Goal: Task Accomplishment & Management: Complete application form

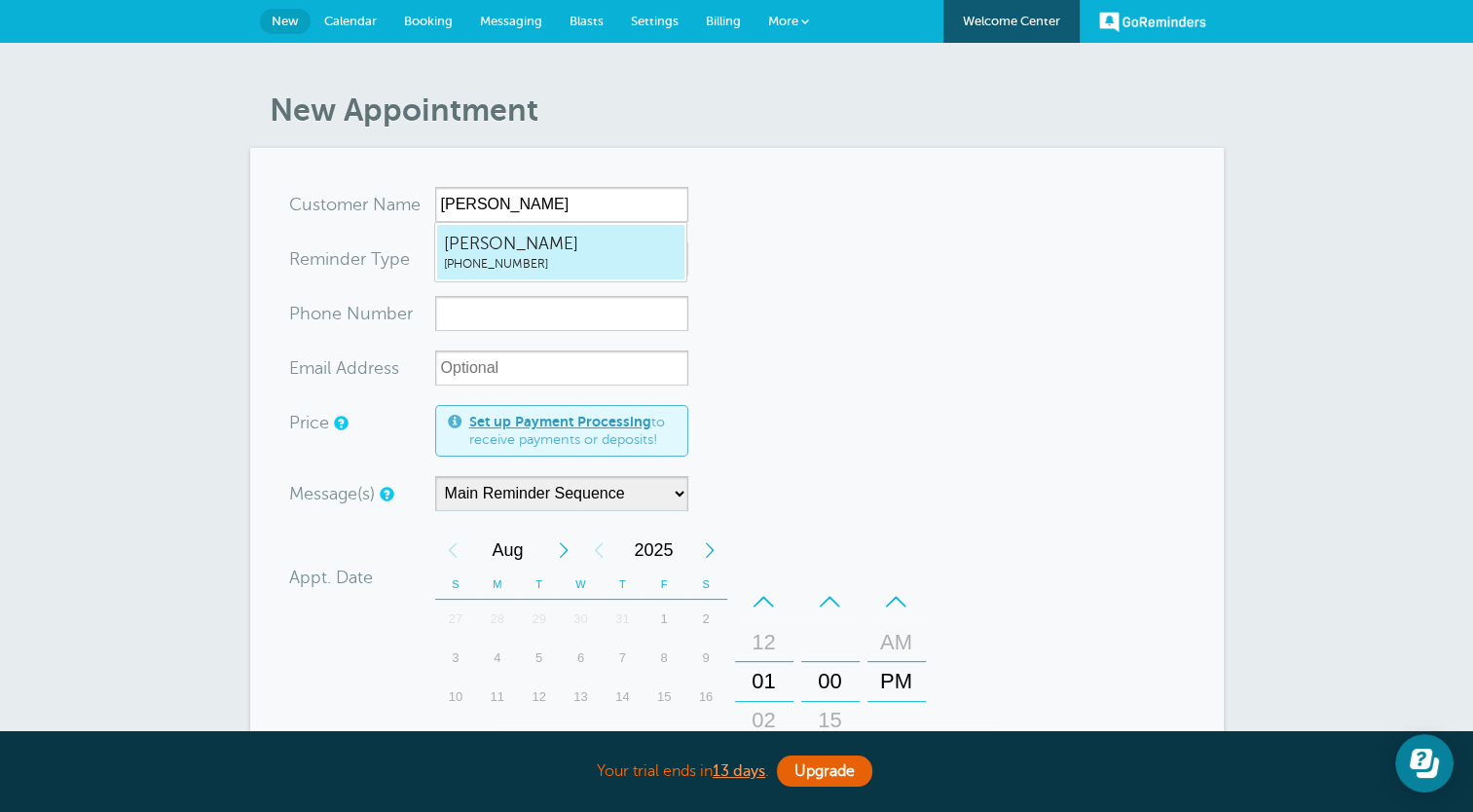
click at [552, 267] on span "(561) 788-0363" at bounding box center [561, 264] width 233 height 17
type input "Amanda5617880363"
type input "[PERSON_NAME]"
type input "(561) 788-0363"
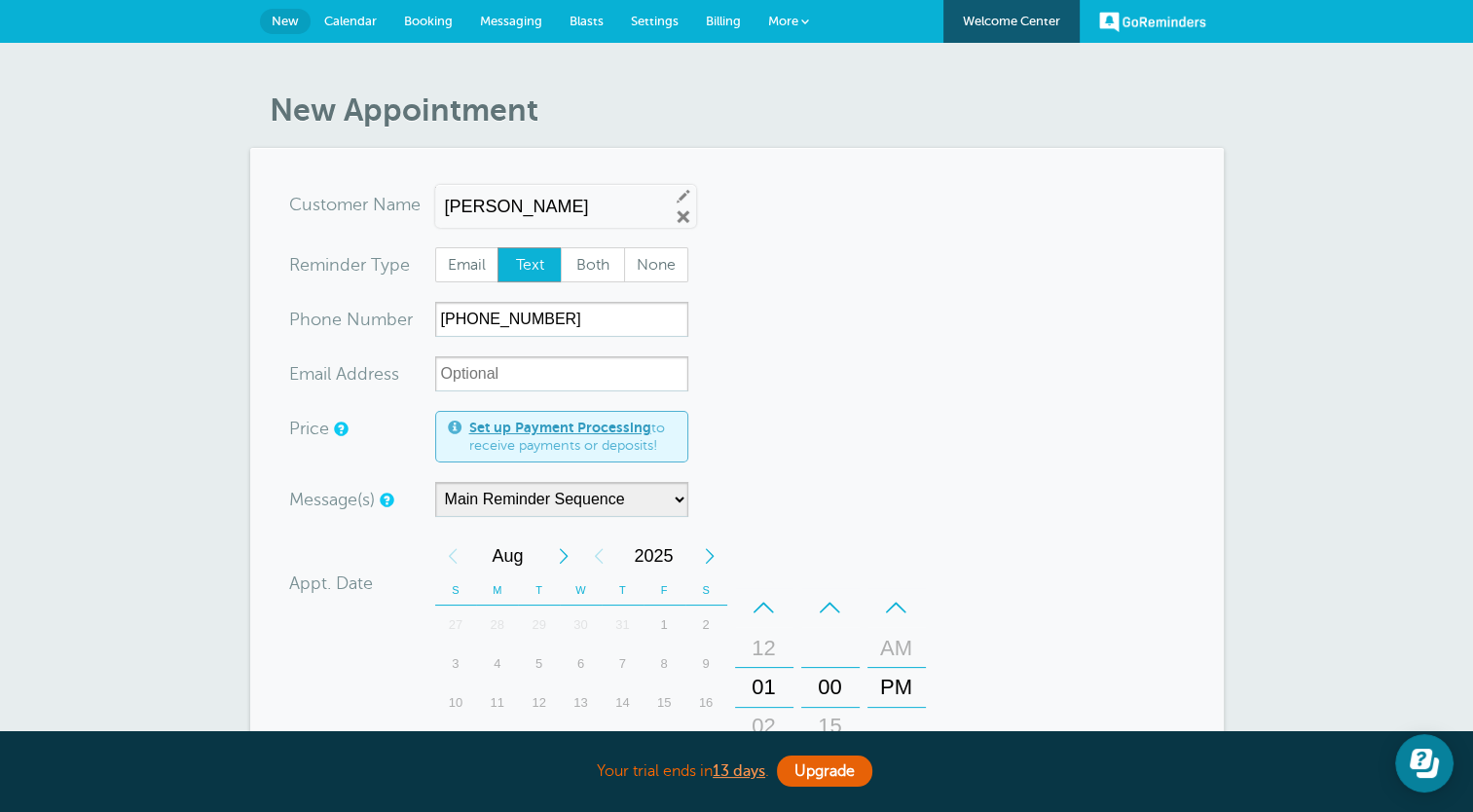
click at [822, 430] on form "You are creating a new customer. To use an existing customer select one from th…" at bounding box center [736, 671] width 895 height 967
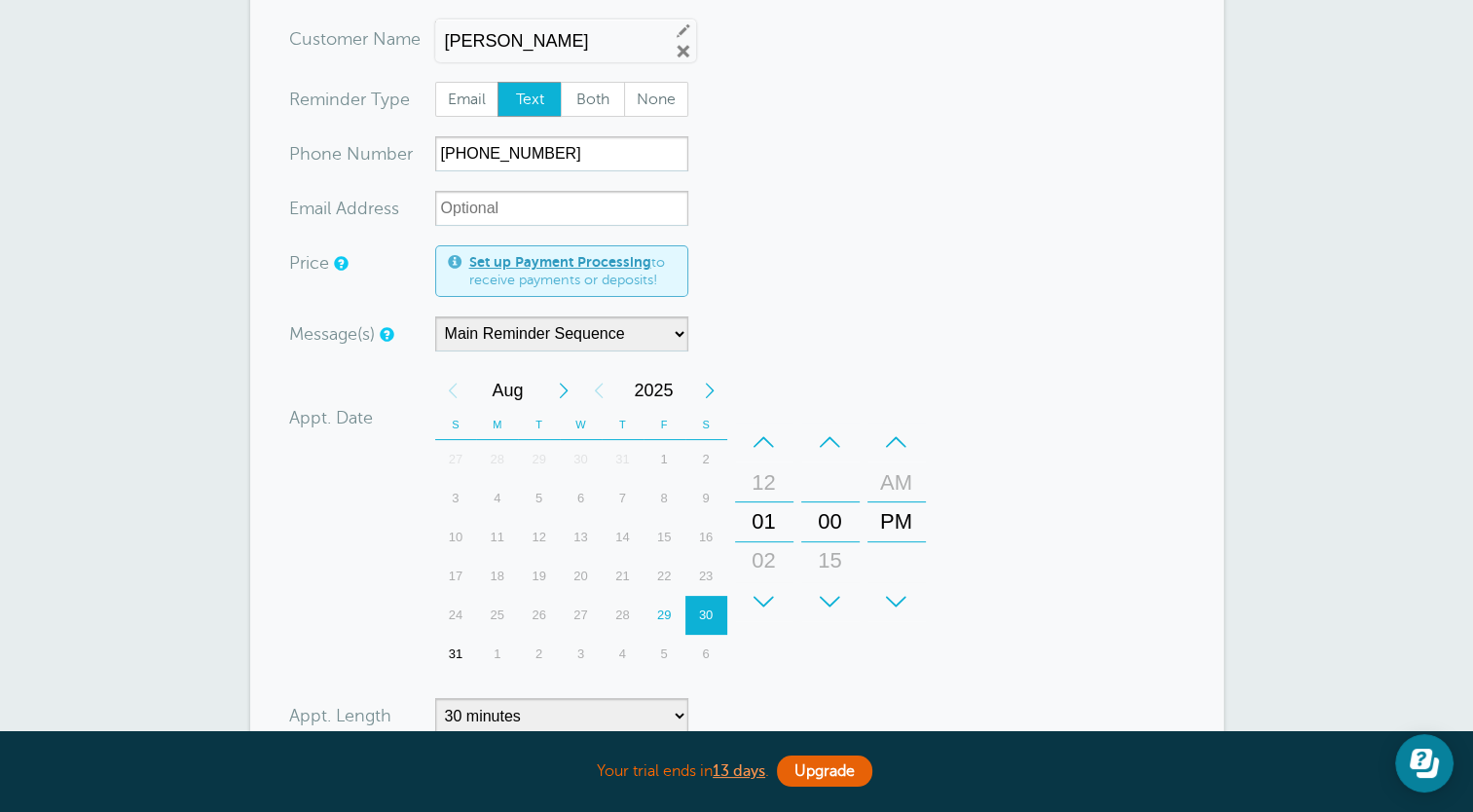
scroll to position [167, 0]
click at [658, 332] on select "Main Reminder Sequence" at bounding box center [562, 333] width 253 height 35
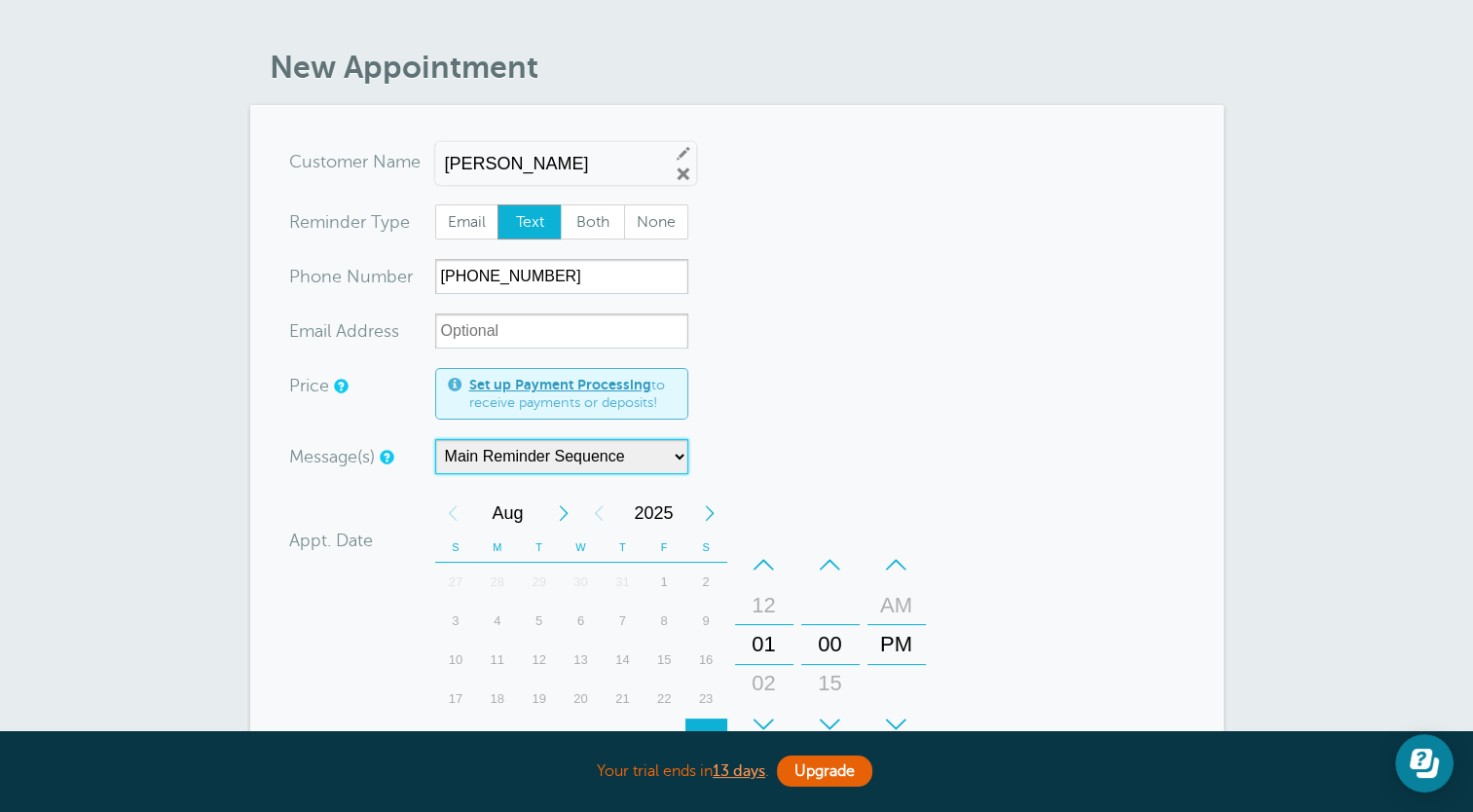
scroll to position [0, 0]
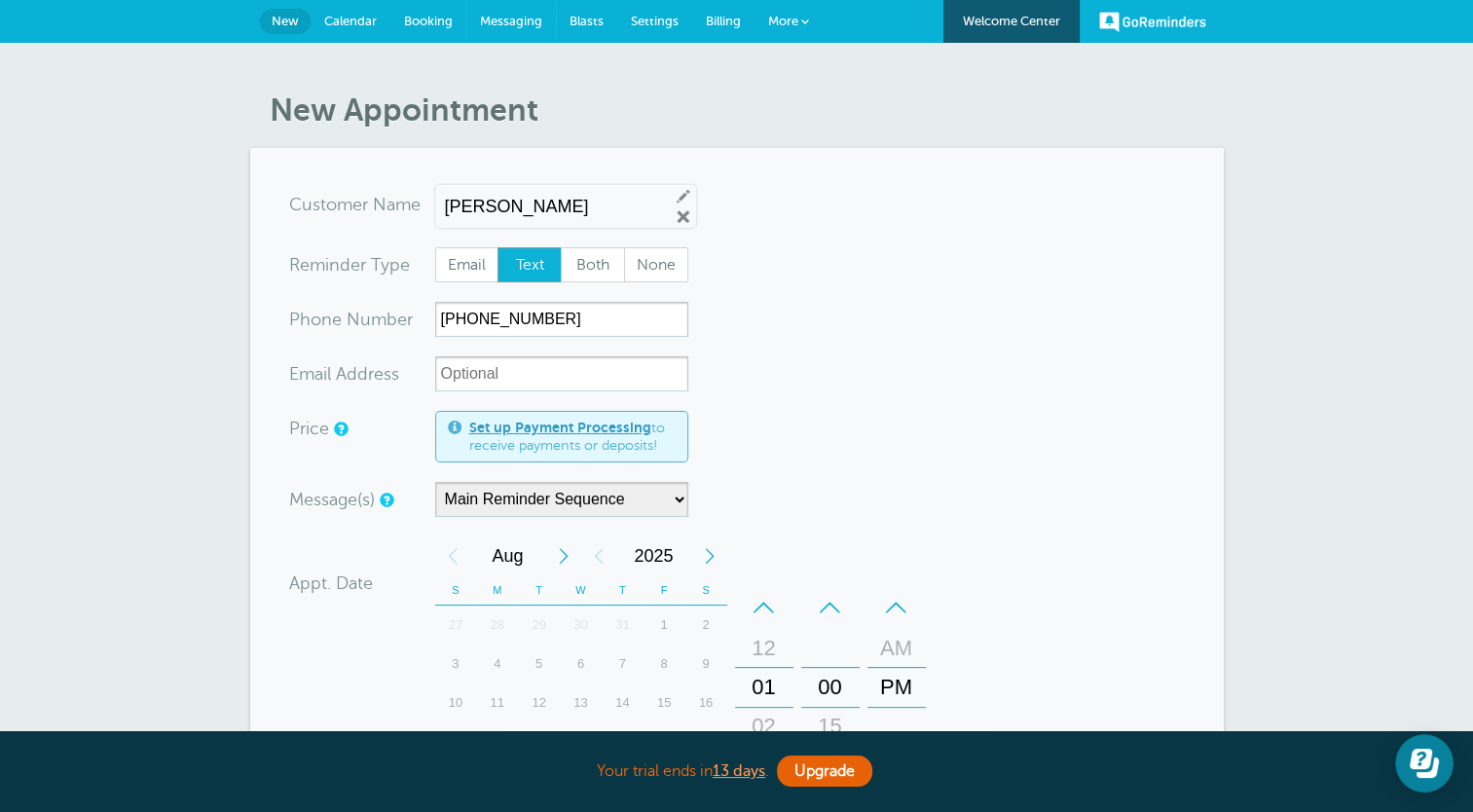
click at [534, 27] on span "Messaging" at bounding box center [511, 21] width 63 height 15
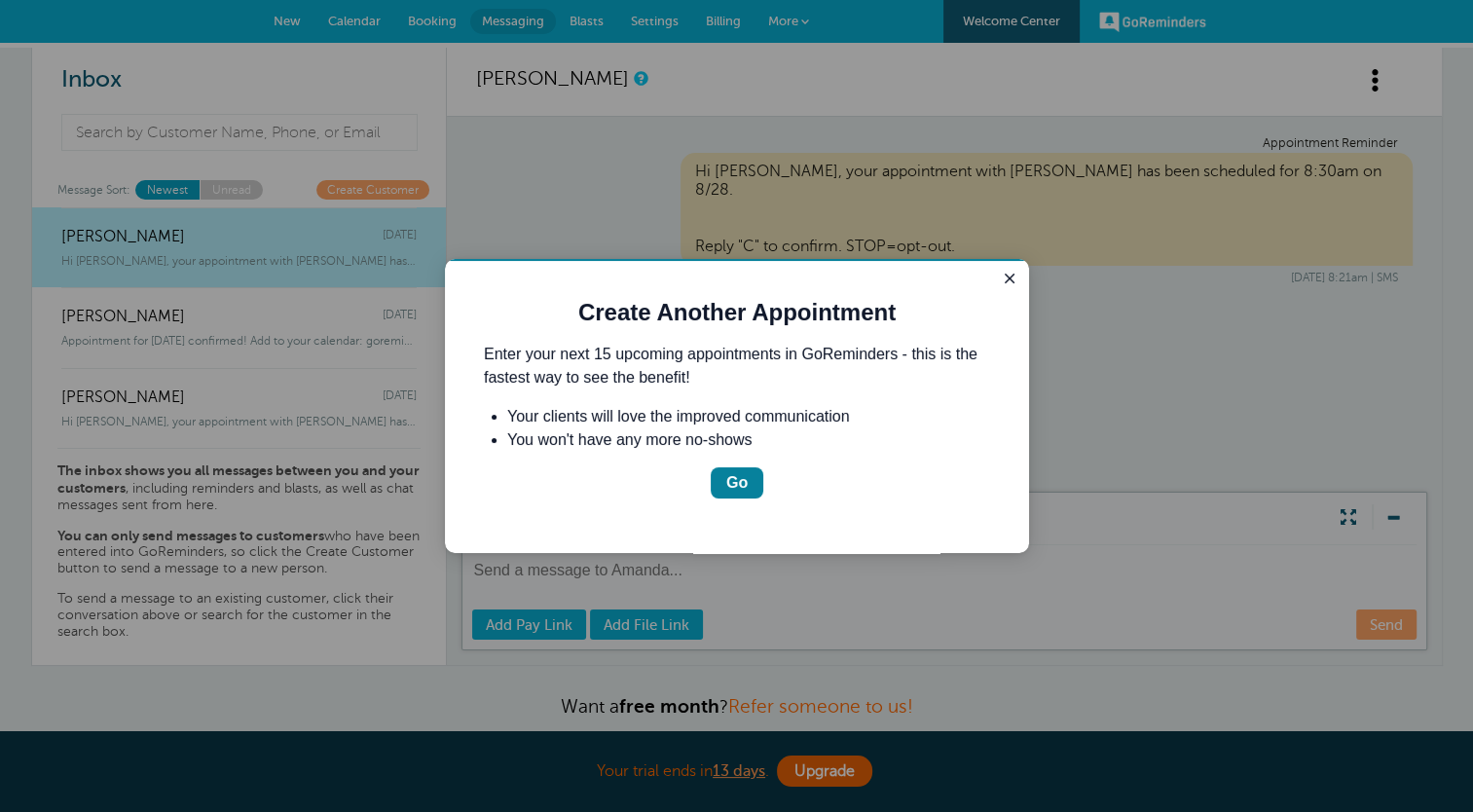
click at [732, 484] on div "Go" at bounding box center [736, 482] width 22 height 24
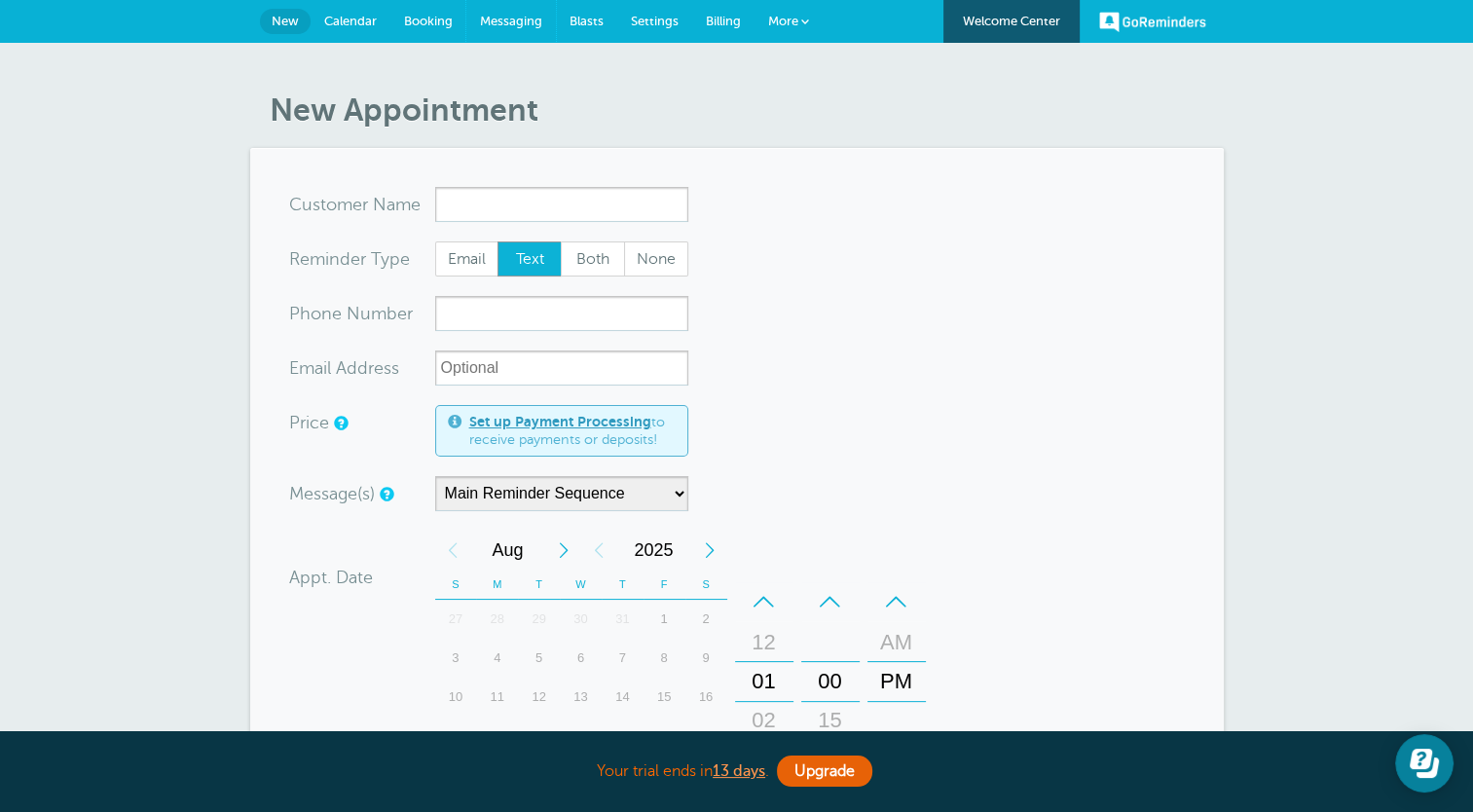
click at [541, 24] on link "Messaging" at bounding box center [510, 22] width 89 height 43
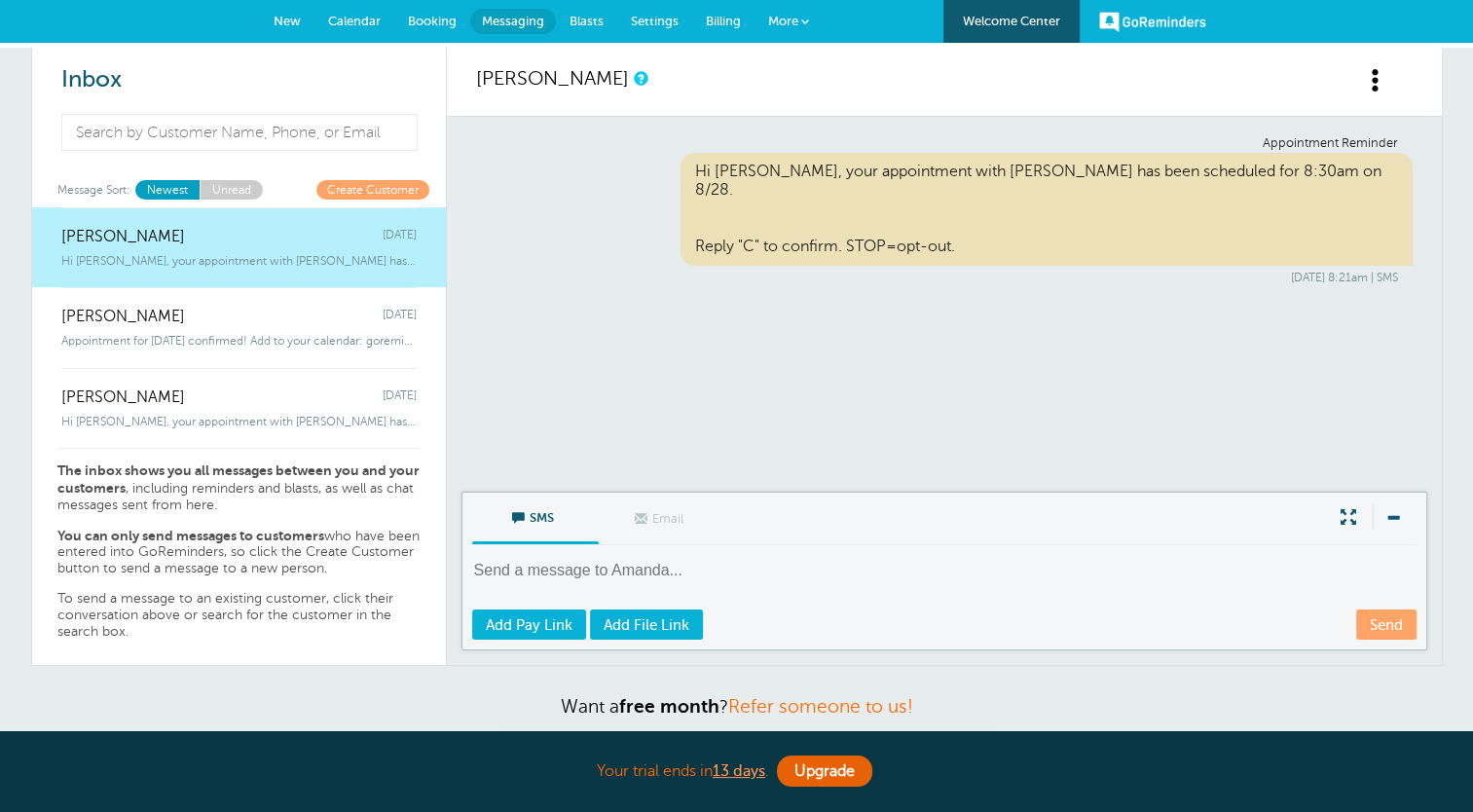
click at [599, 569] on textarea at bounding box center [945, 584] width 948 height 48
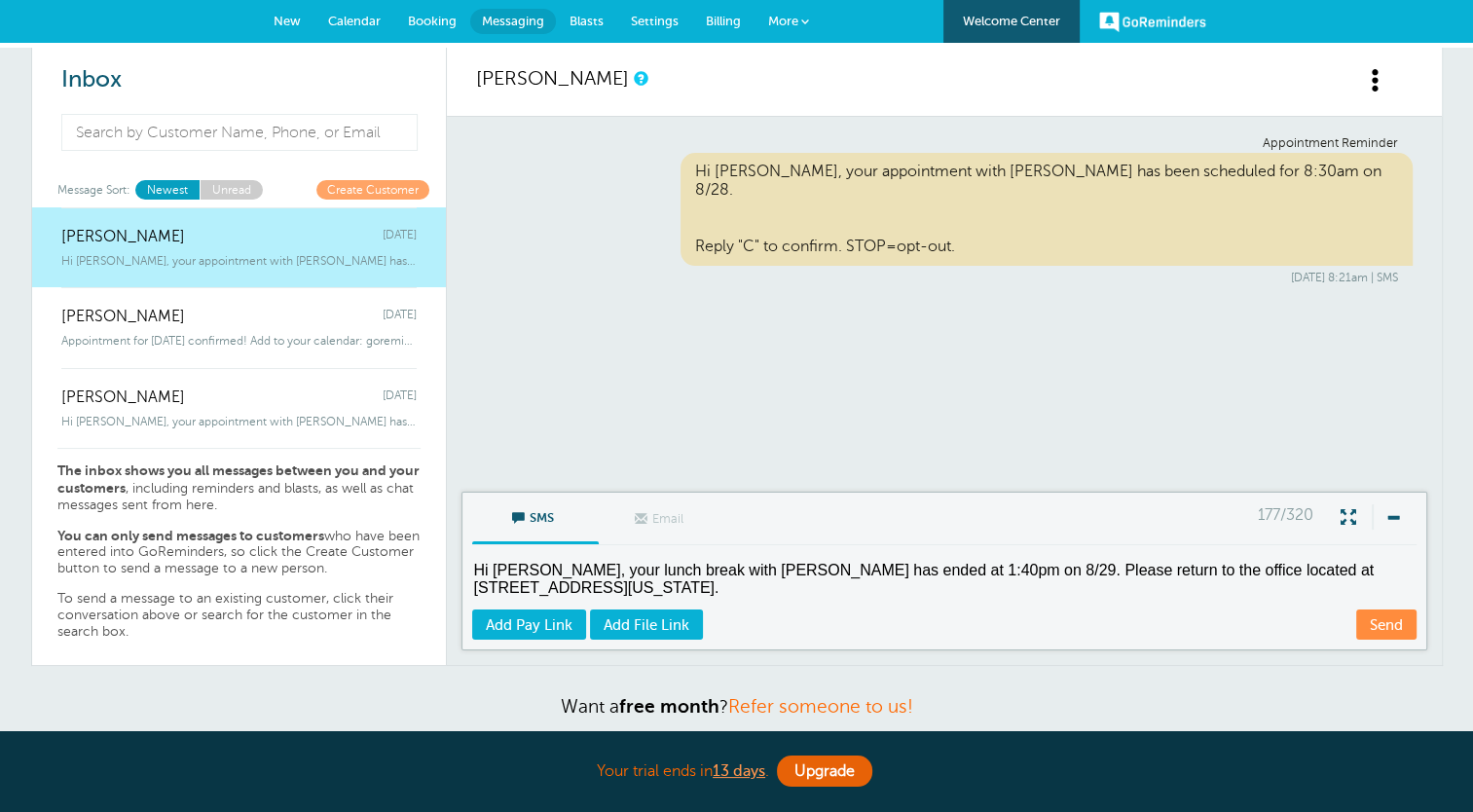
click at [747, 586] on textarea "Hi Amanda, your lunch break with Mavit Stone has ended at 1:40pm on 8/29. Pleas…" at bounding box center [945, 584] width 948 height 48
type textarea "Hi Amanda, your lunch break with Mavit Stone has ended at 1:40pm on 8/29. Pleas…"
click at [1389, 615] on link "Send" at bounding box center [1386, 624] width 61 height 30
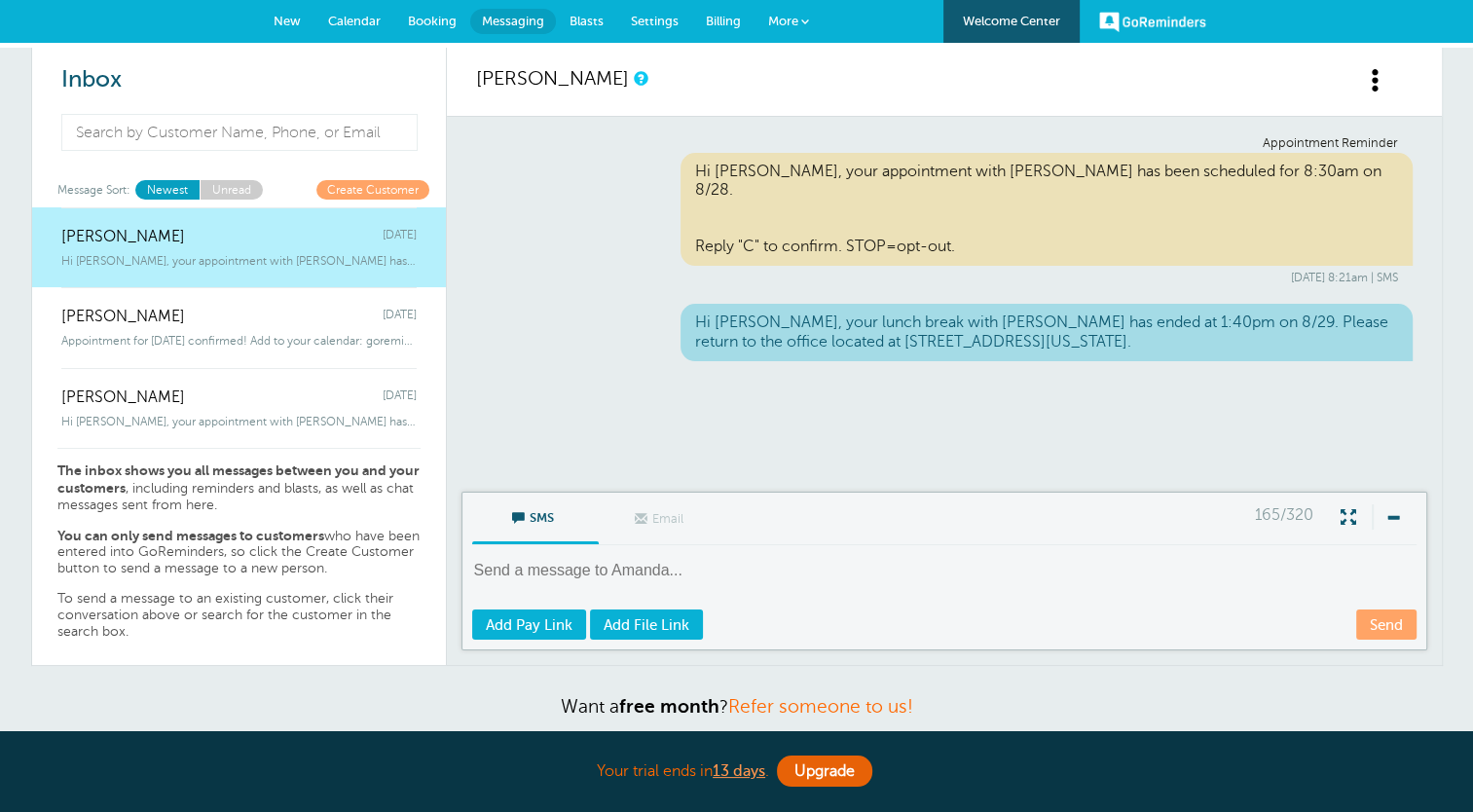
click at [178, 401] on span "Dustin Boudreau" at bounding box center [124, 397] width 124 height 19
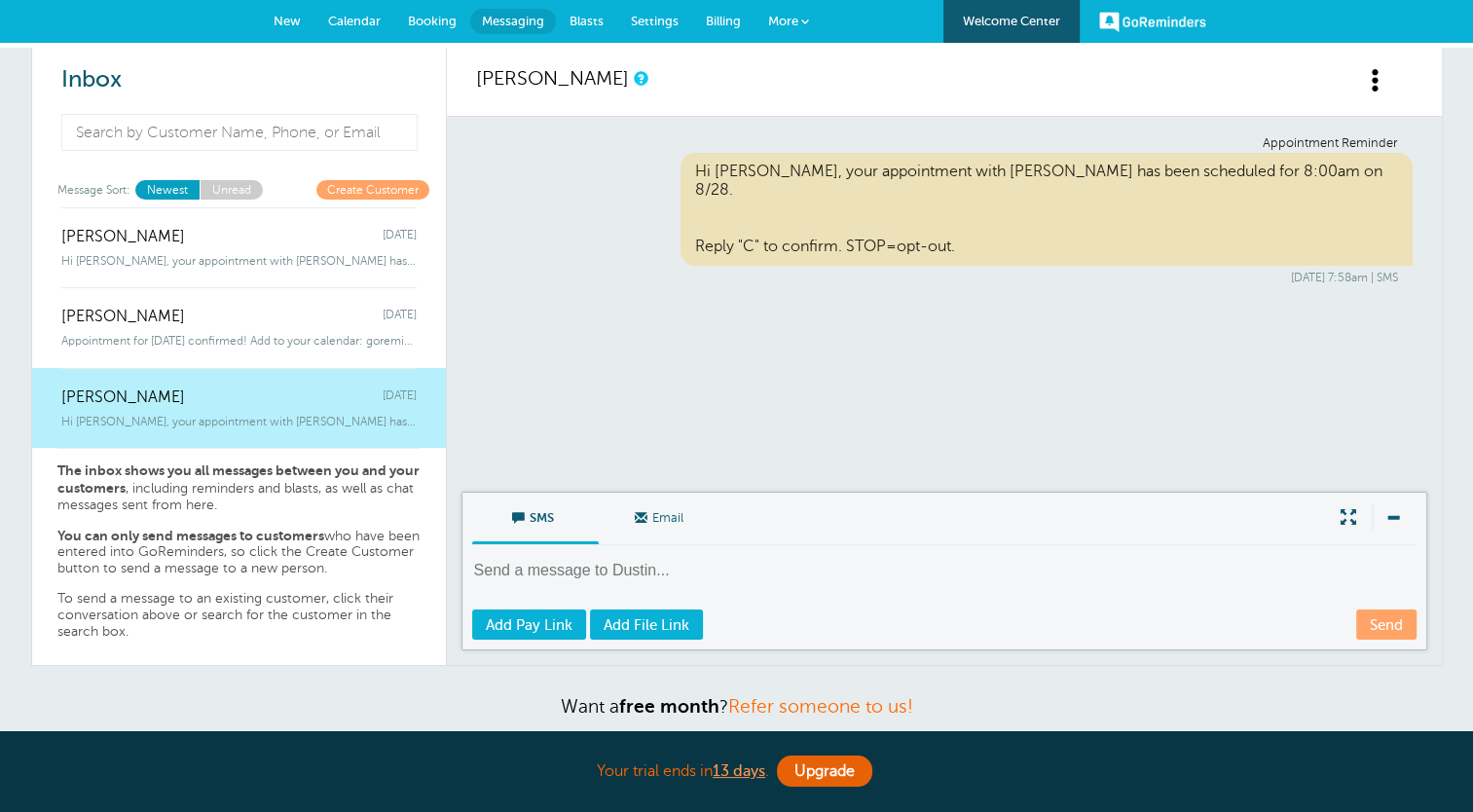
click at [540, 575] on textarea at bounding box center [945, 584] width 948 height 48
type textarea "Test"
click at [1399, 628] on link "Send" at bounding box center [1386, 624] width 61 height 30
click at [225, 240] on div "Amanda Thursday" at bounding box center [239, 227] width 355 height 39
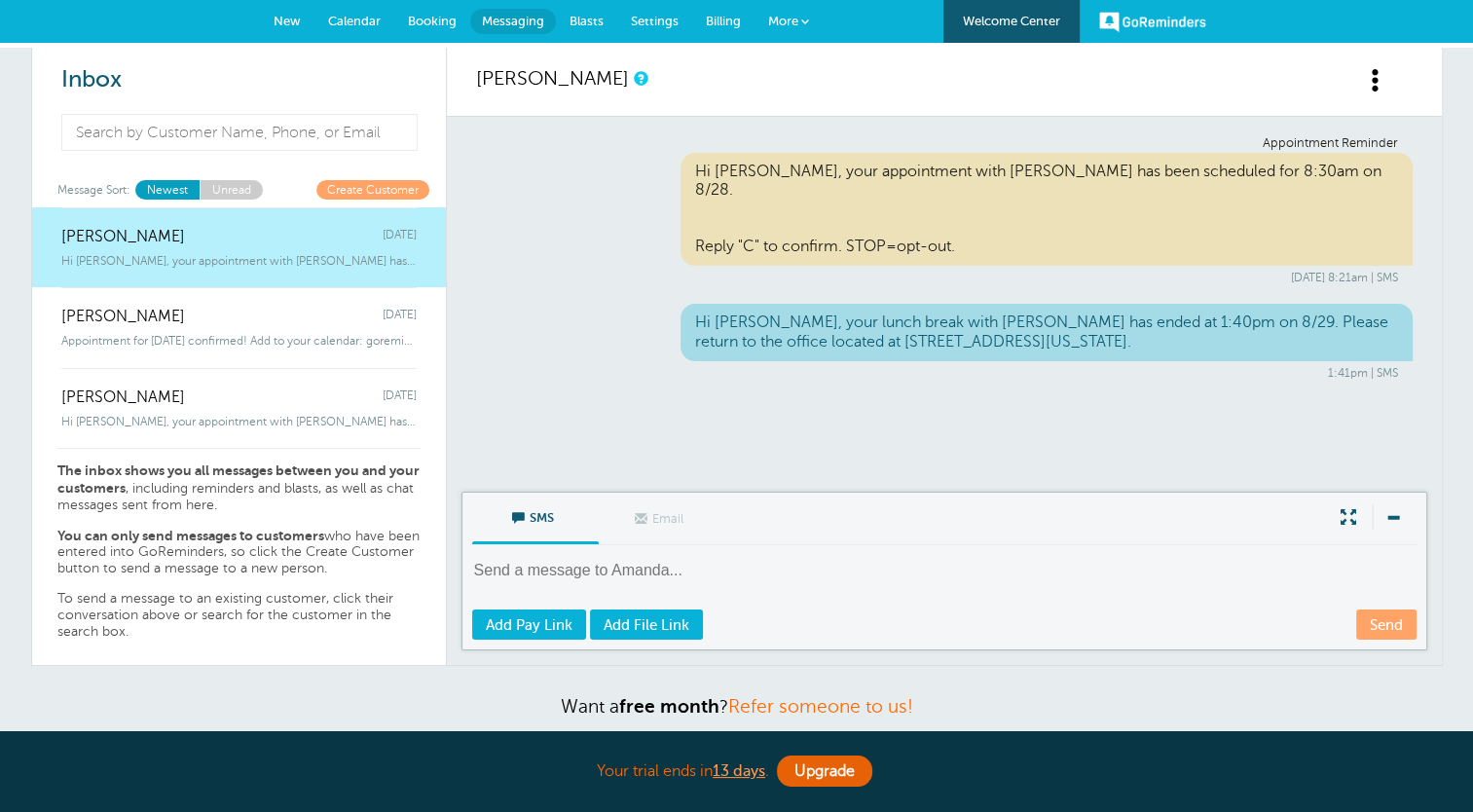
click at [397, 189] on link "Create Customer" at bounding box center [373, 189] width 113 height 19
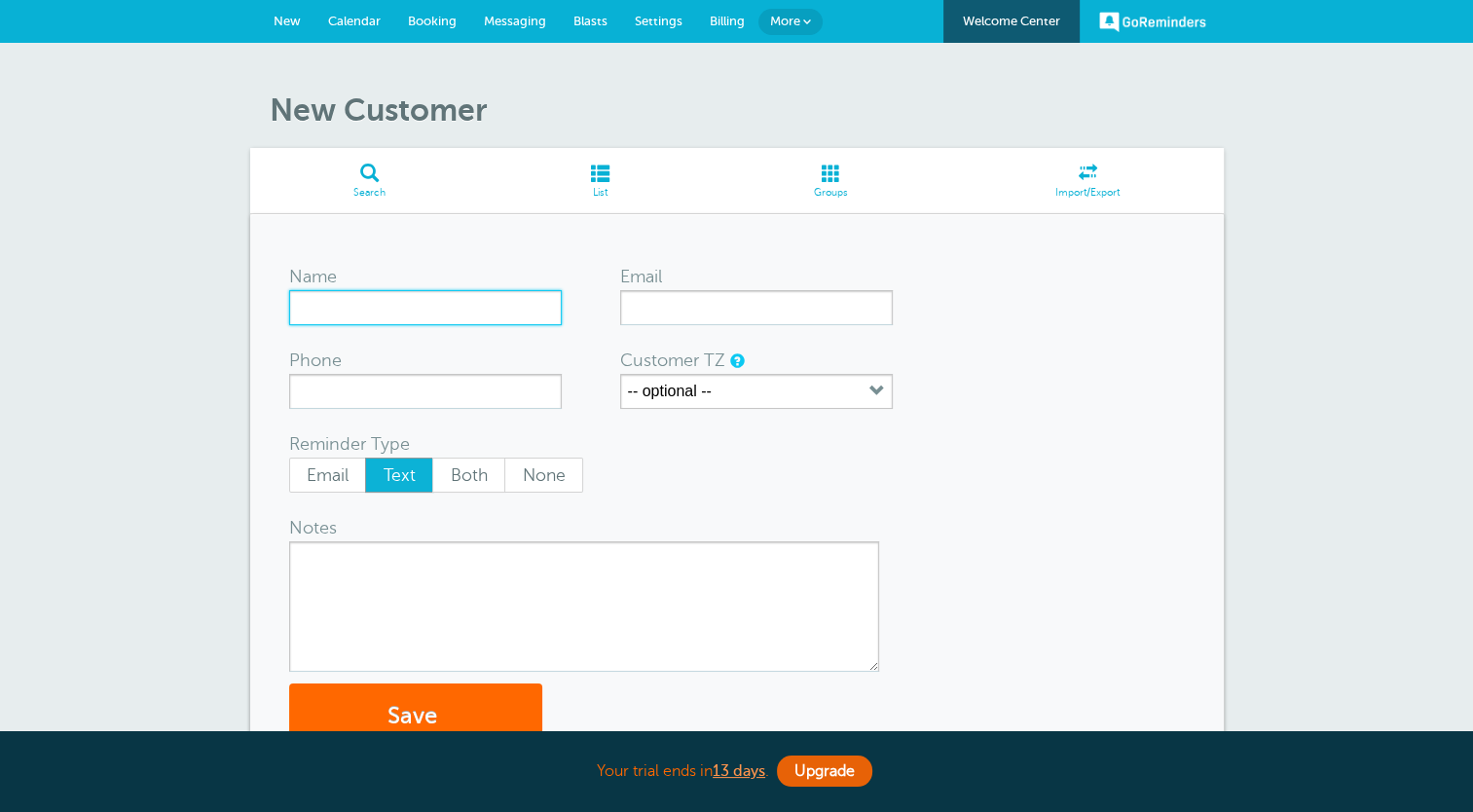
click at [413, 298] on input "Name" at bounding box center [426, 308] width 273 height 35
type input "[PERSON_NAME]"
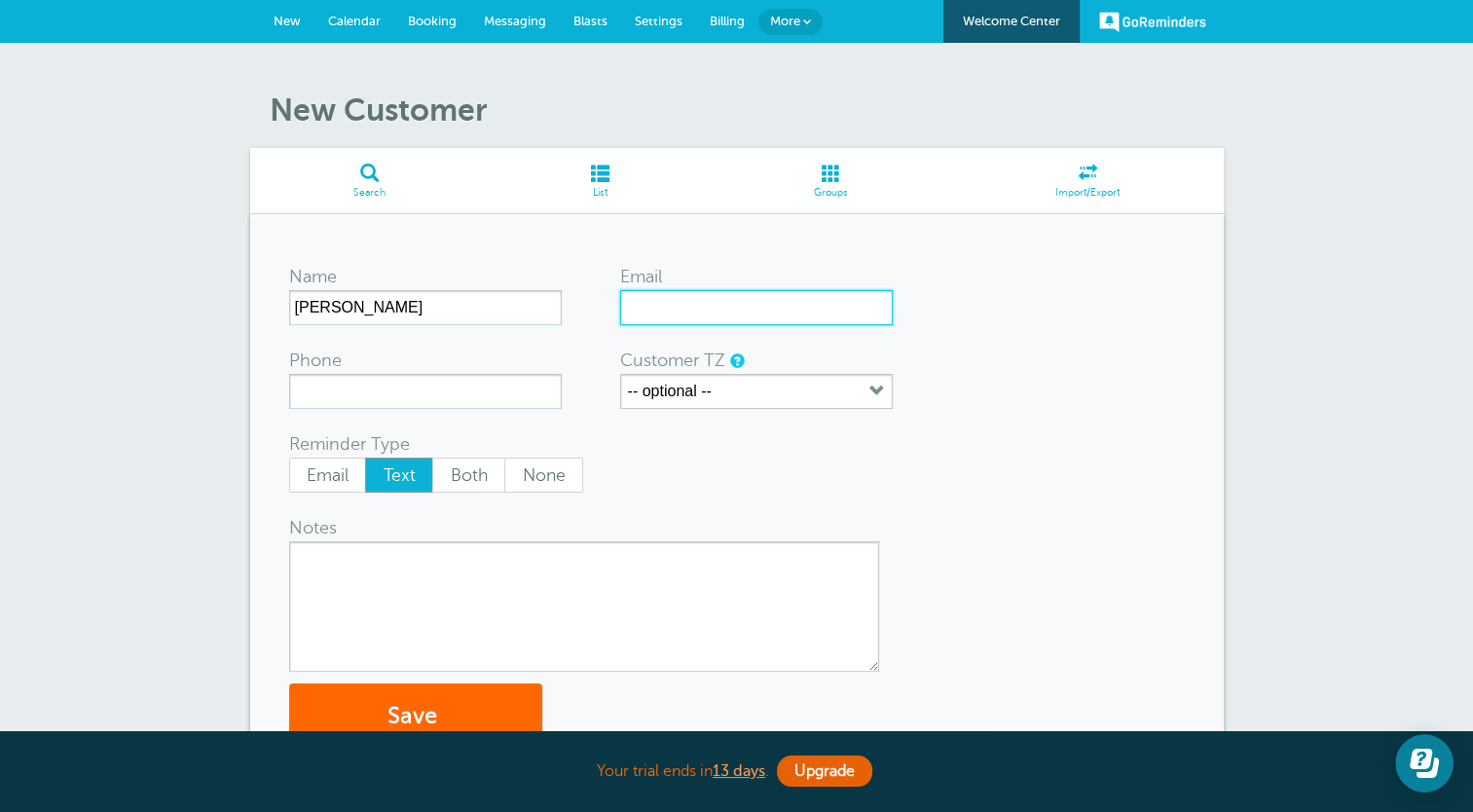
type input "A"
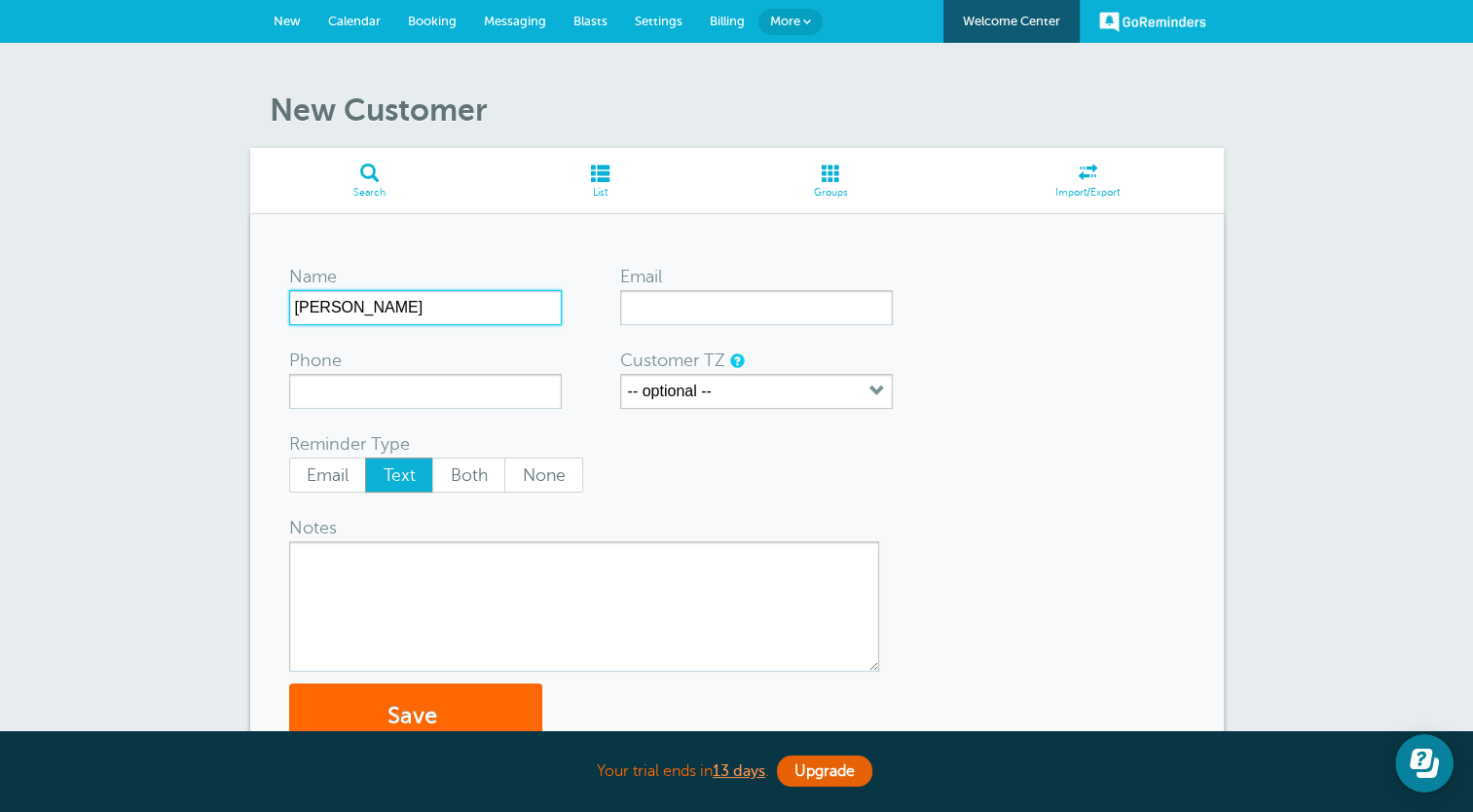
click at [413, 298] on input "Tamy" at bounding box center [426, 308] width 273 height 35
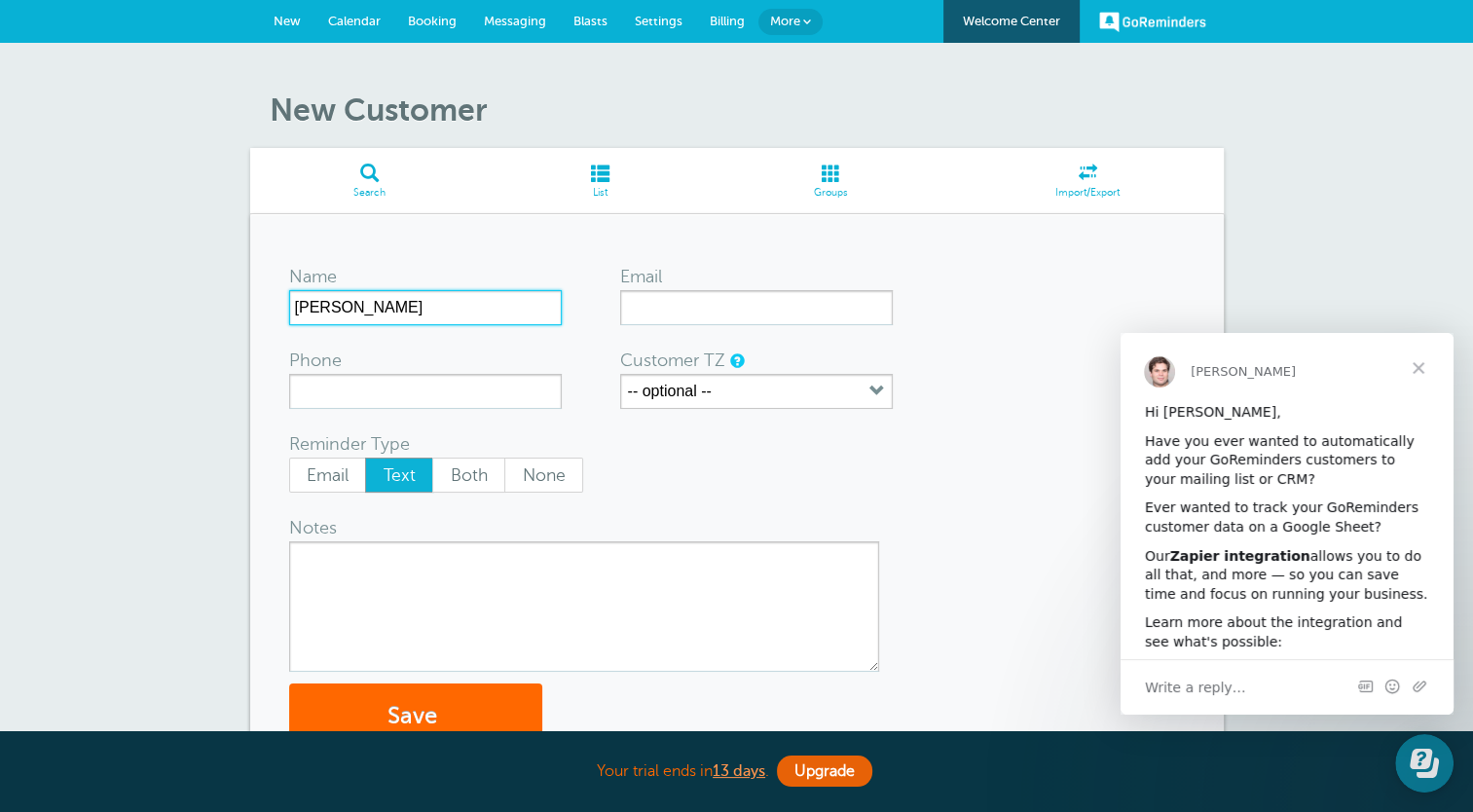
type input "Tamy Alvarez"
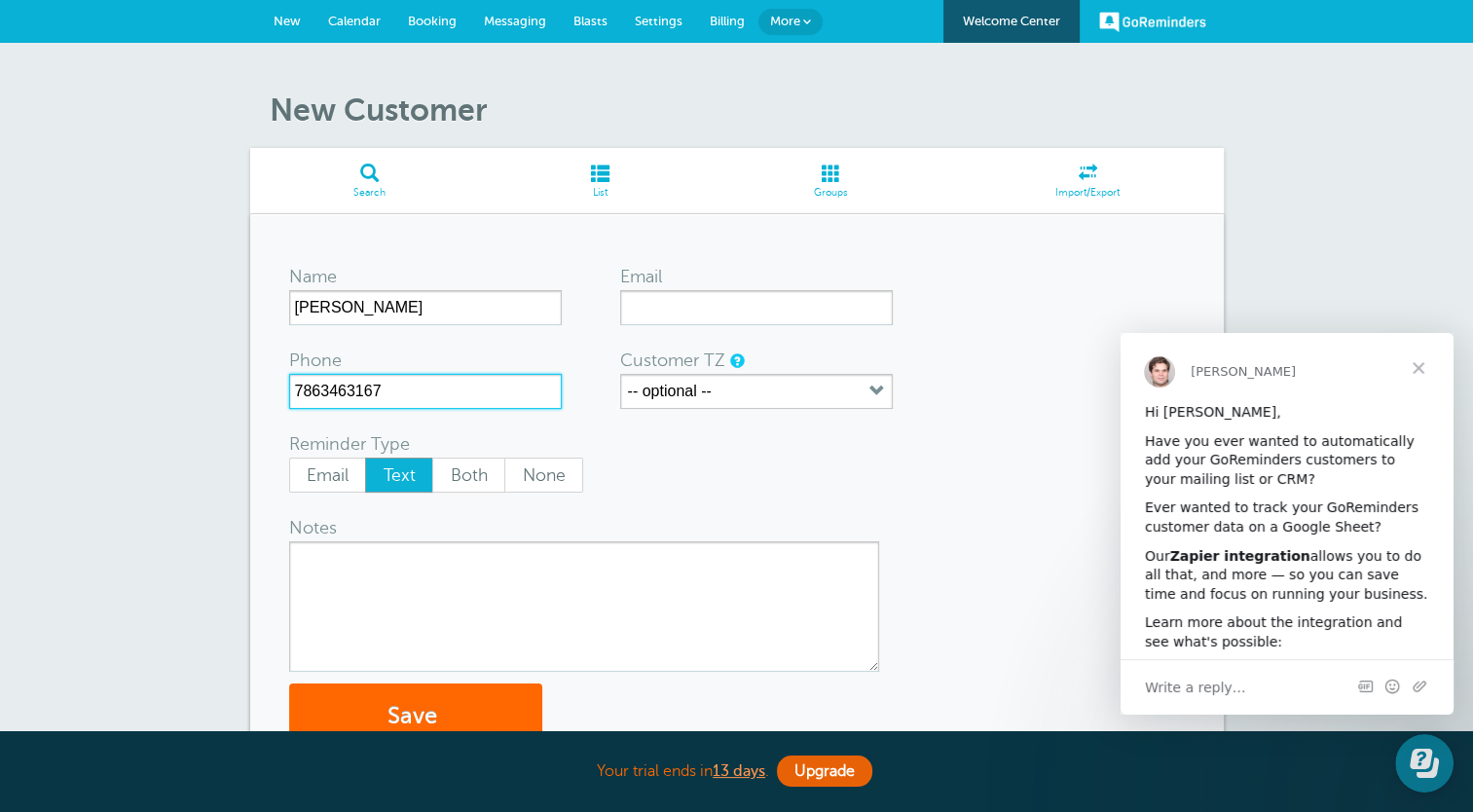
type input "7863463167"
click at [164, 514] on div "New Customer Search List Groups Import/Export Name Tamy Alvarez Email Phone 786…" at bounding box center [736, 490] width 1473 height 895
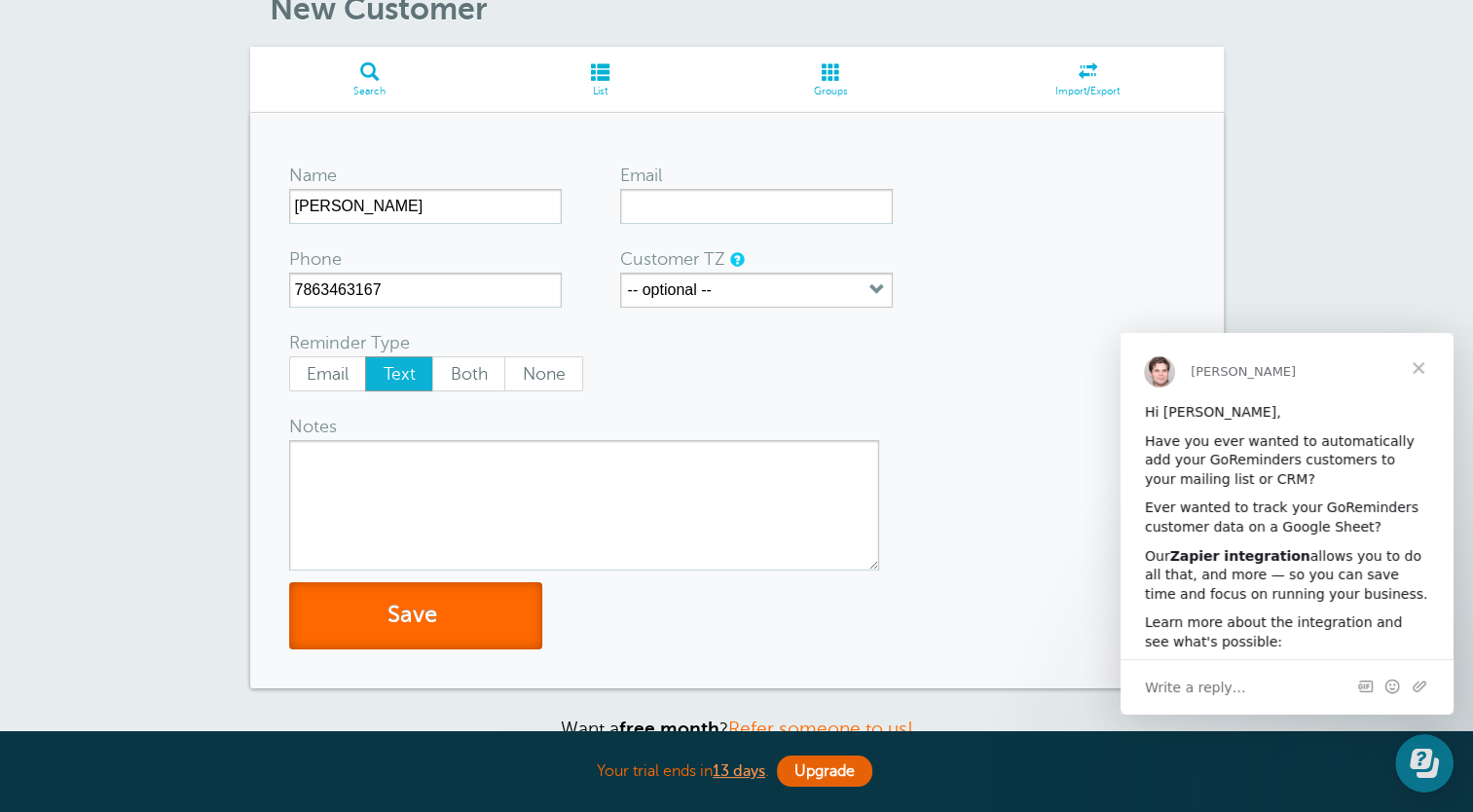
click at [373, 611] on button "Save" at bounding box center [416, 615] width 253 height 67
click at [1421, 369] on span "Close" at bounding box center [1417, 367] width 70 height 70
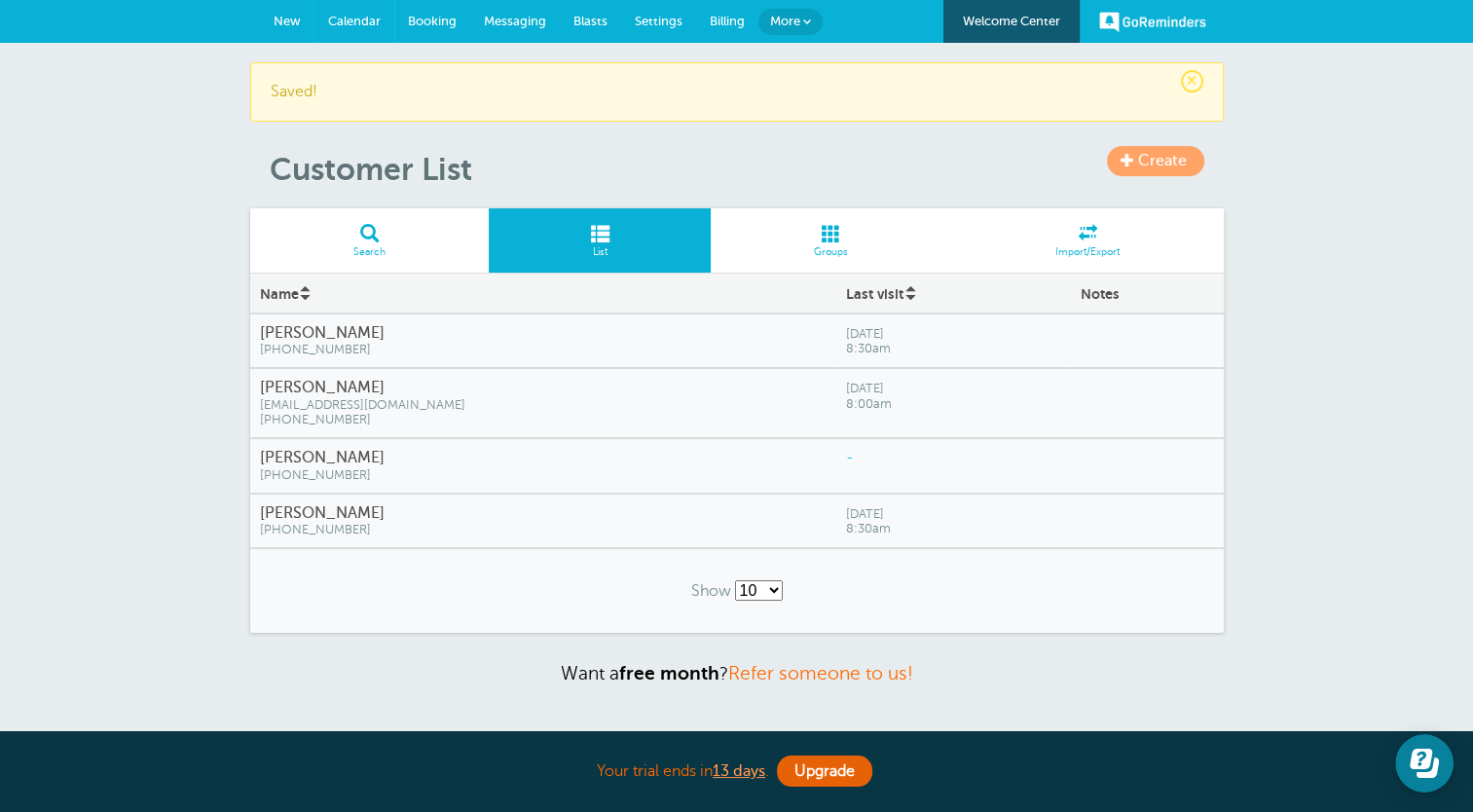
click at [368, 18] on span "Calendar" at bounding box center [354, 21] width 53 height 15
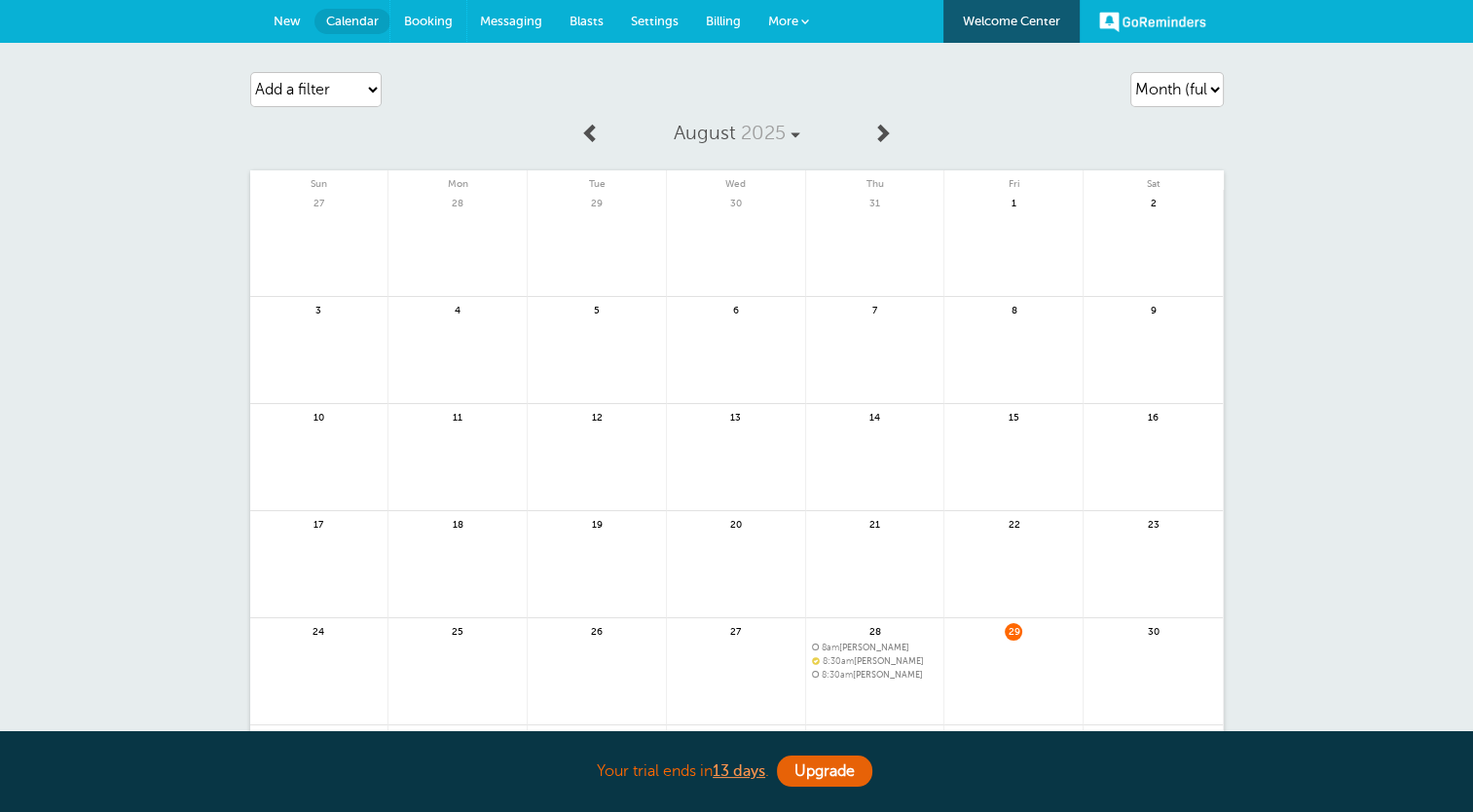
click at [428, 26] on span "Booking" at bounding box center [429, 21] width 49 height 15
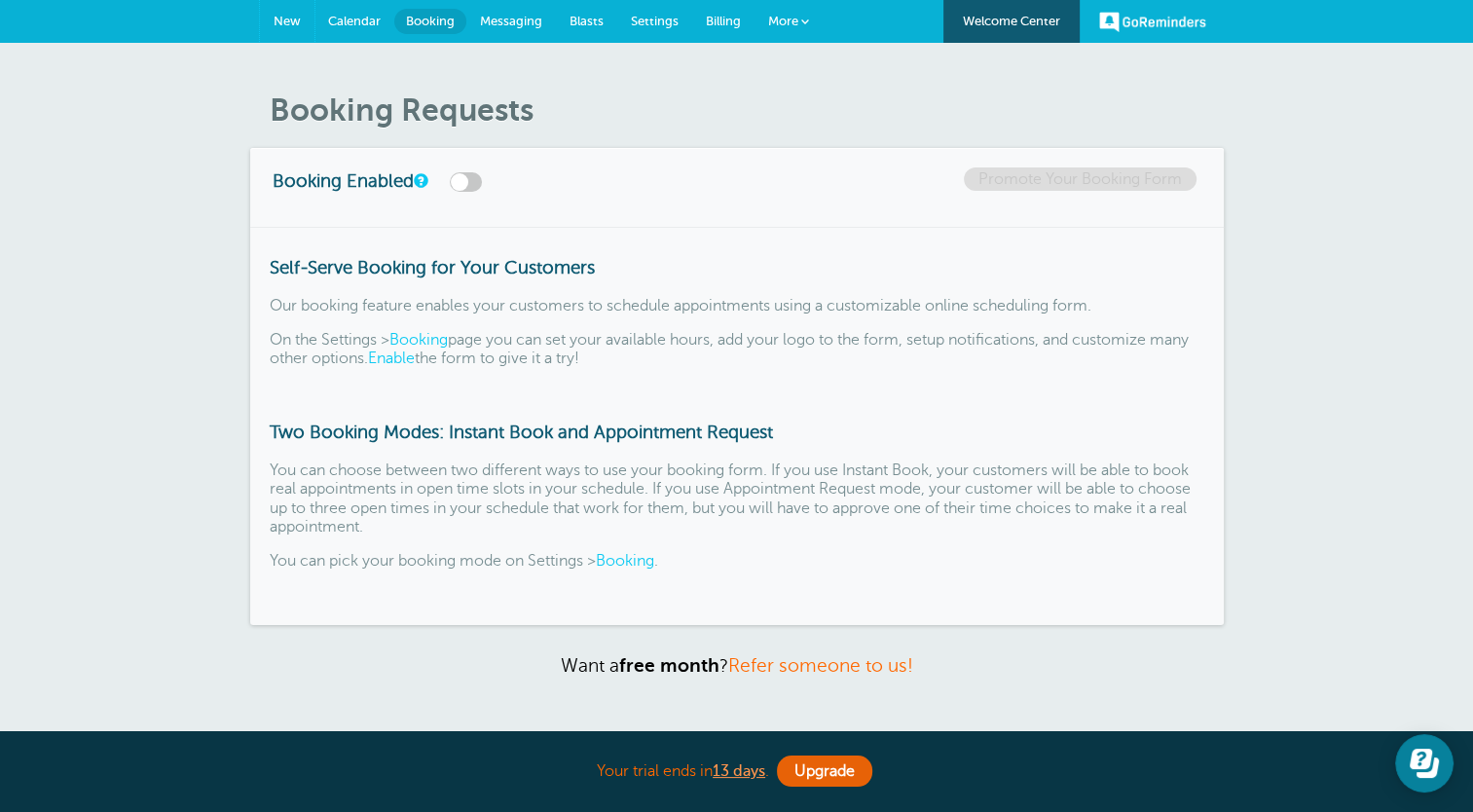
click at [291, 22] on span "New" at bounding box center [287, 21] width 27 height 15
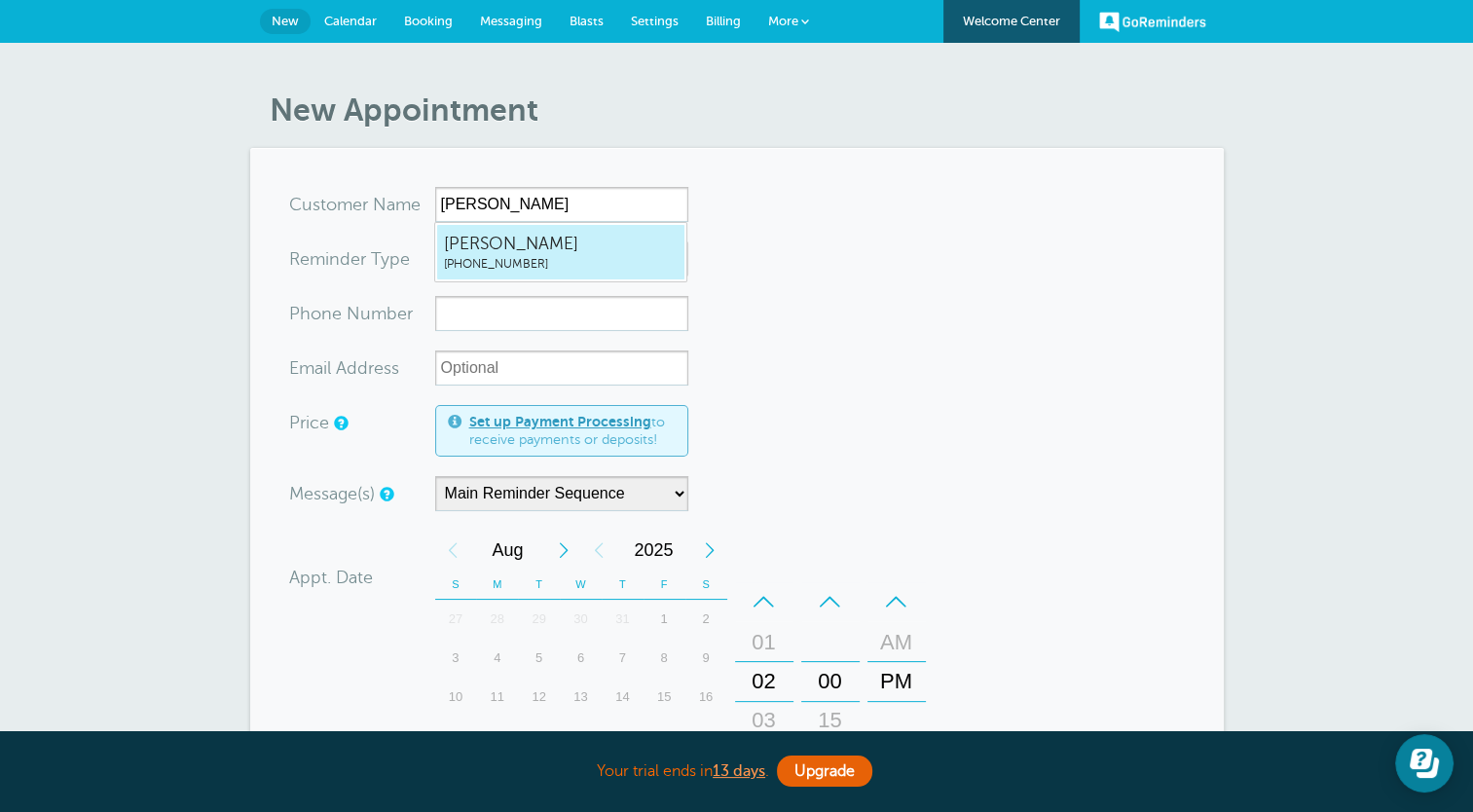
click at [463, 267] on span "(786) 346-3167" at bounding box center [561, 264] width 233 height 17
type input "TamyAlvarez7863463167"
type input "Tamy Alvarez"
type input "(786) 346-3167"
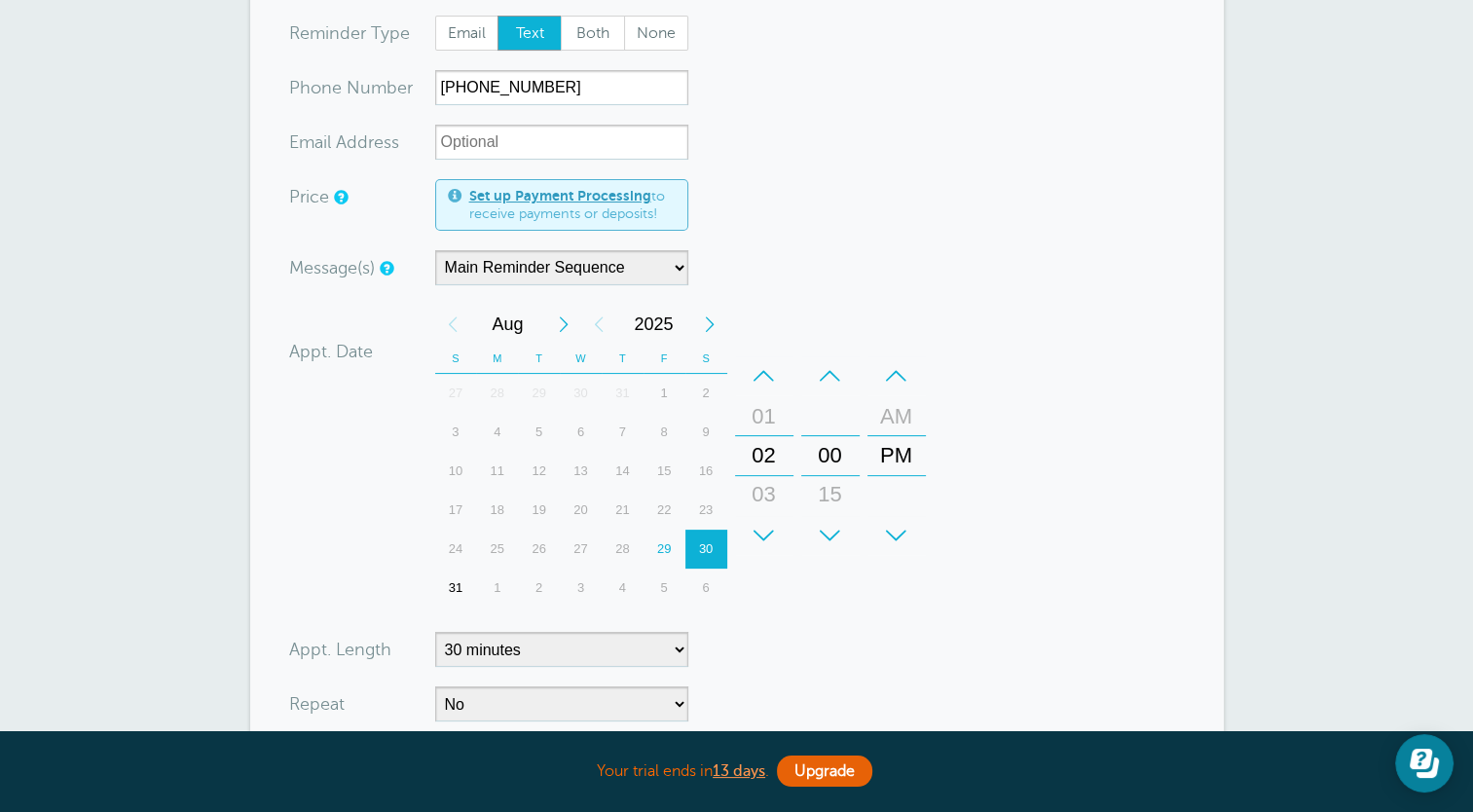
scroll to position [263, 0]
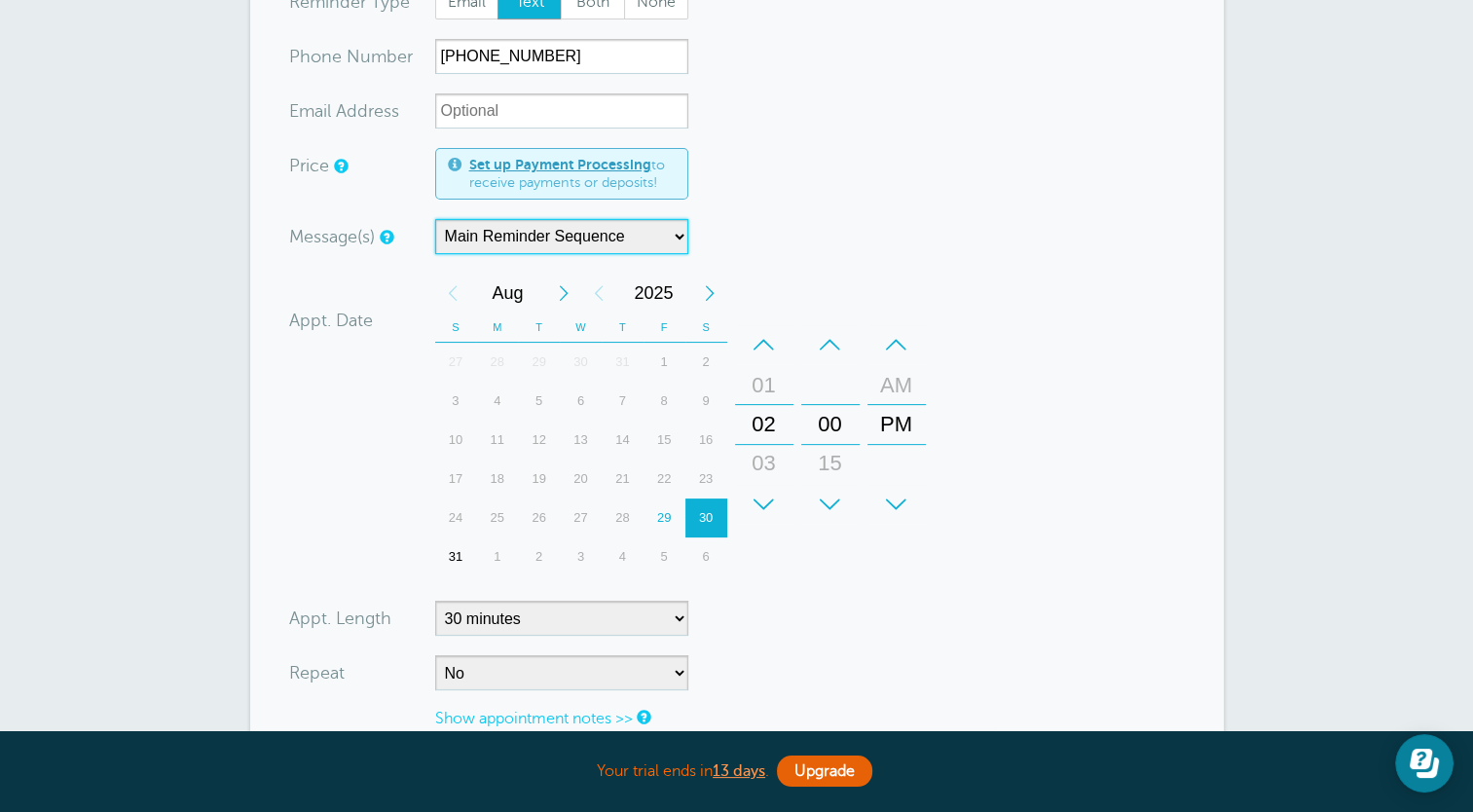
click at [583, 240] on select "Main Reminder Sequence" at bounding box center [562, 236] width 253 height 35
click at [824, 253] on form "You are creating a new customer. To use an existing customer select one from th…" at bounding box center [736, 408] width 895 height 967
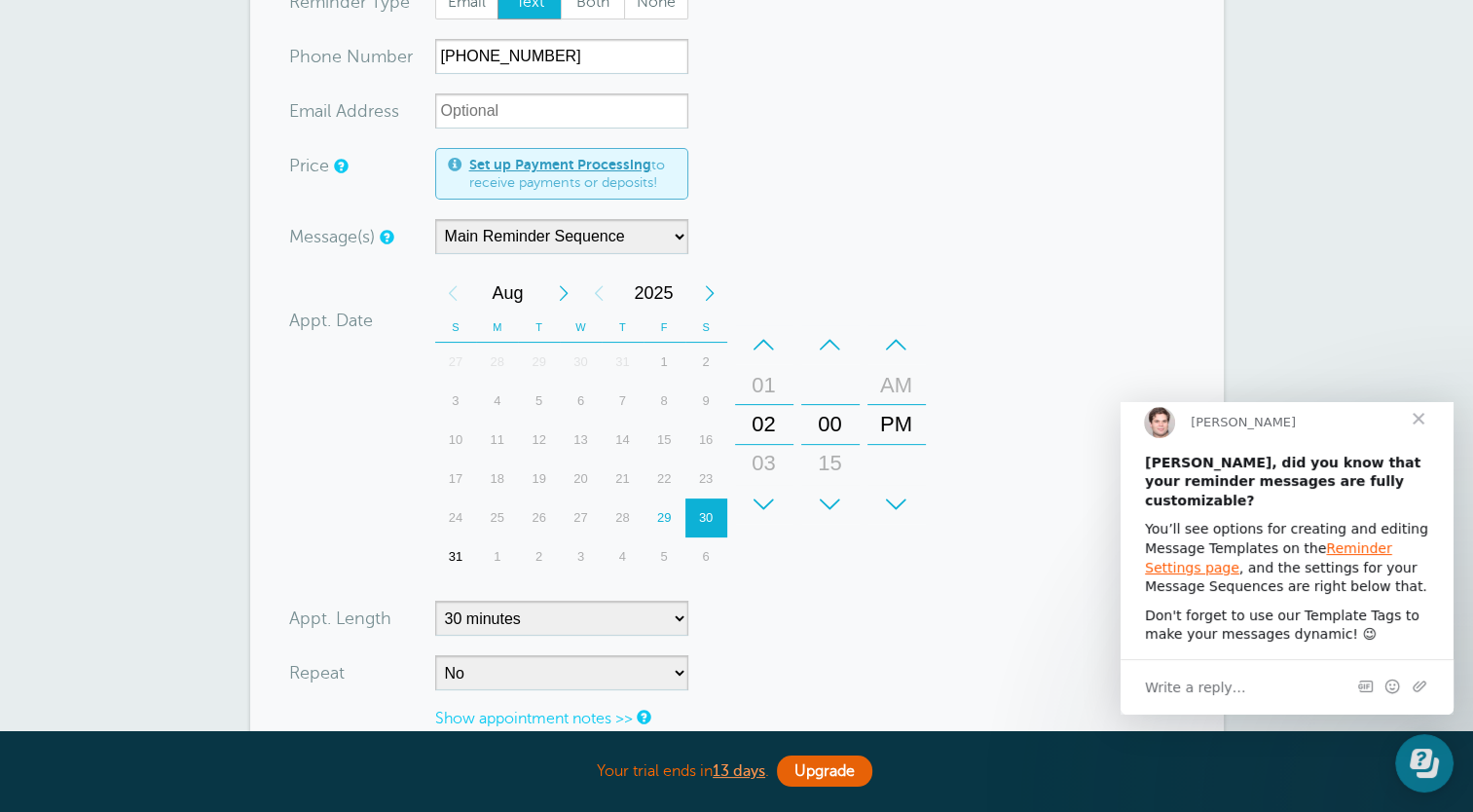
scroll to position [0, 0]
click at [765, 351] on div "–" at bounding box center [764, 344] width 59 height 39
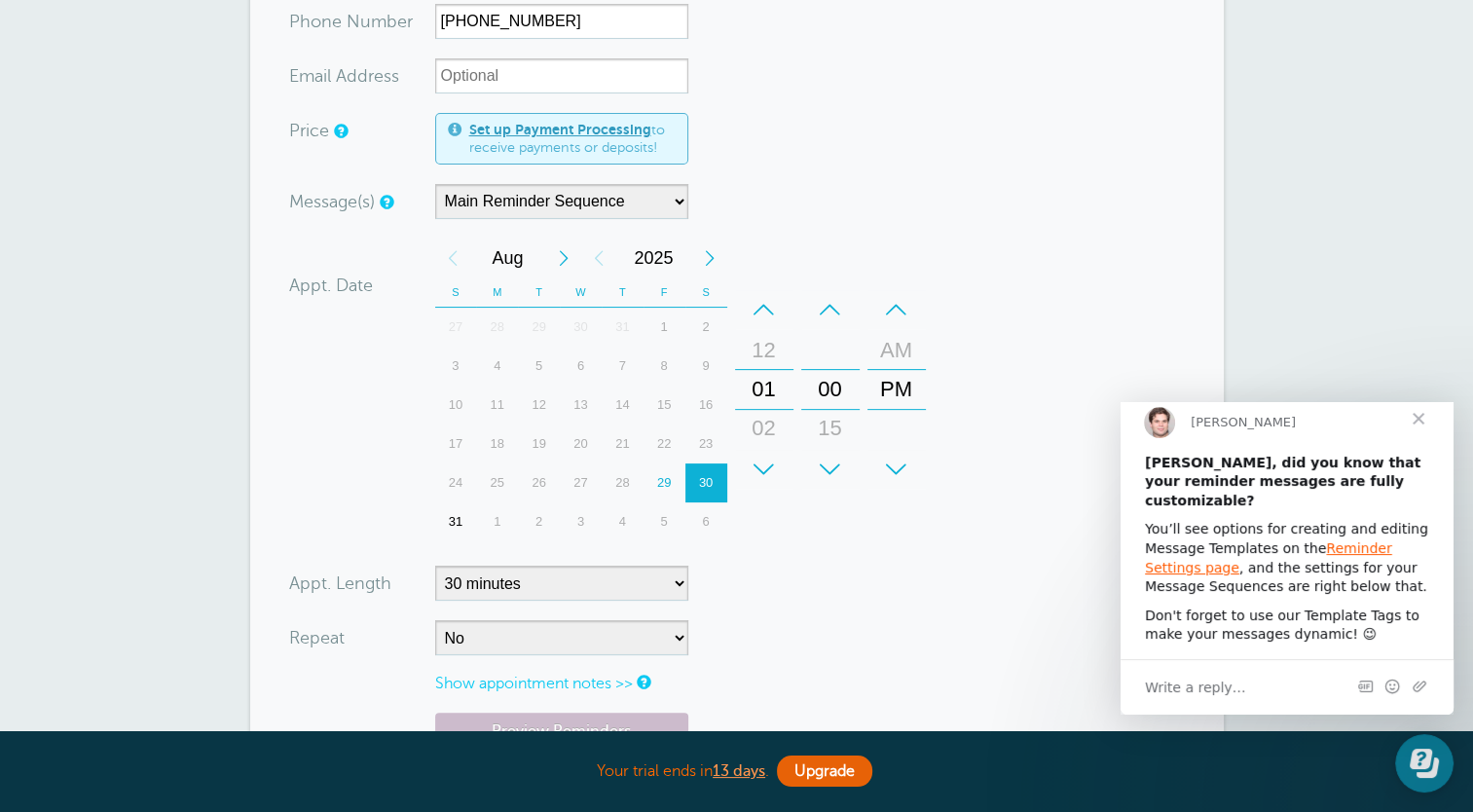
scroll to position [255, 0]
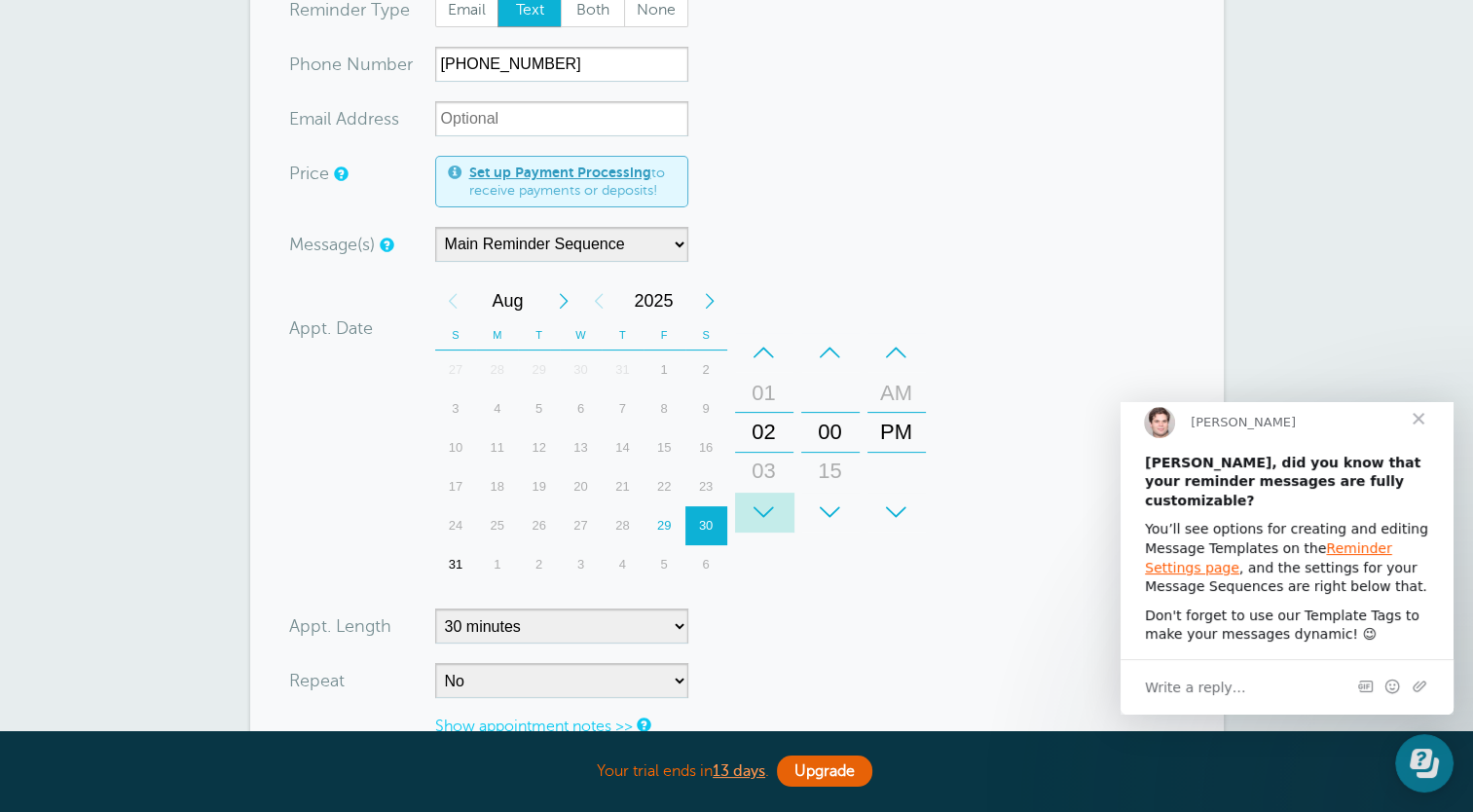
click at [772, 503] on div "+" at bounding box center [764, 512] width 59 height 39
click at [818, 504] on div "+" at bounding box center [831, 512] width 59 height 39
click at [633, 625] on select "5 minutes 10 minutes 15 minutes 20 minutes 25 minutes 30 minutes 35 minutes 40 …" at bounding box center [562, 626] width 253 height 35
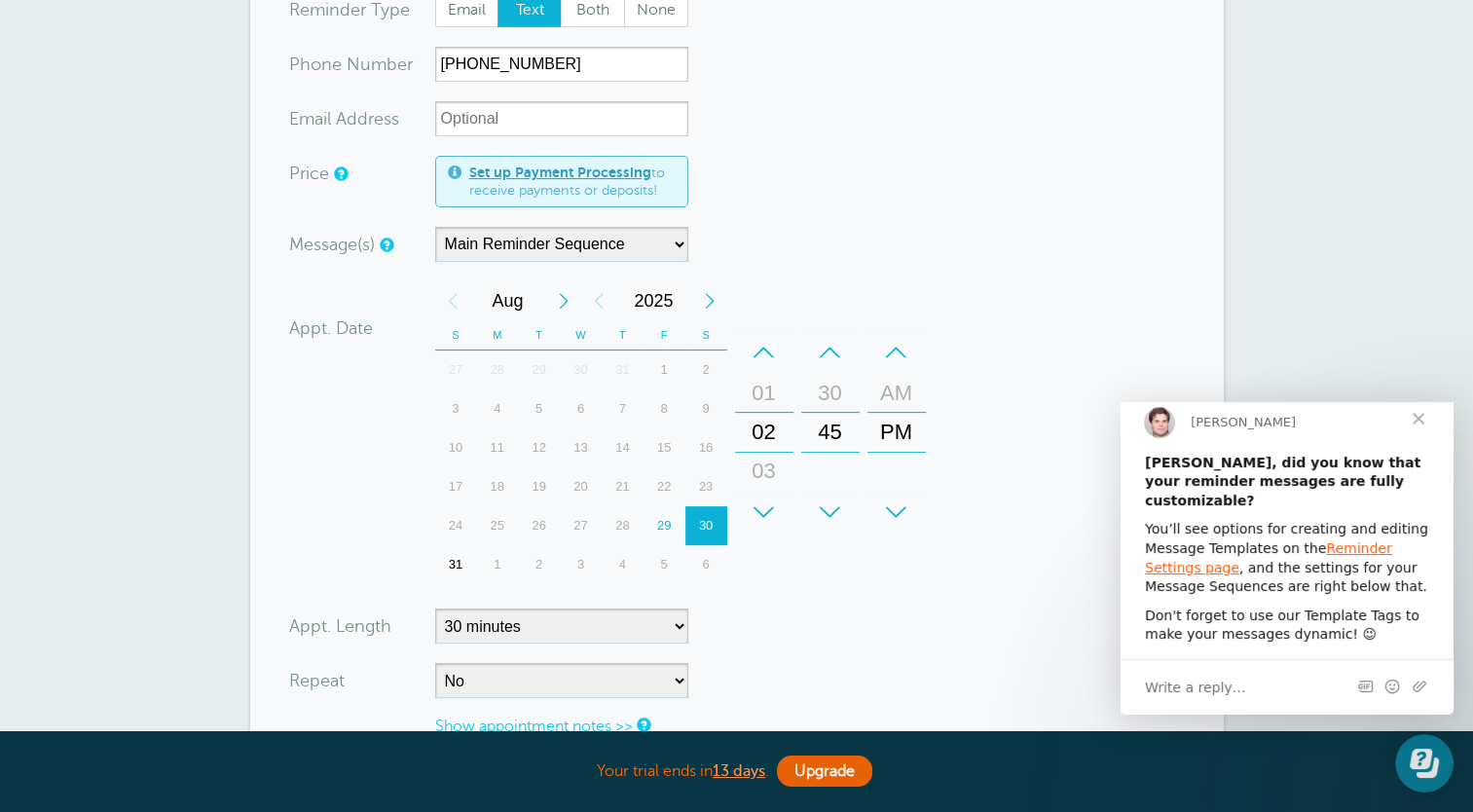
click at [848, 626] on form "You are creating a new customer. To use an existing customer select one from th…" at bounding box center [736, 416] width 895 height 967
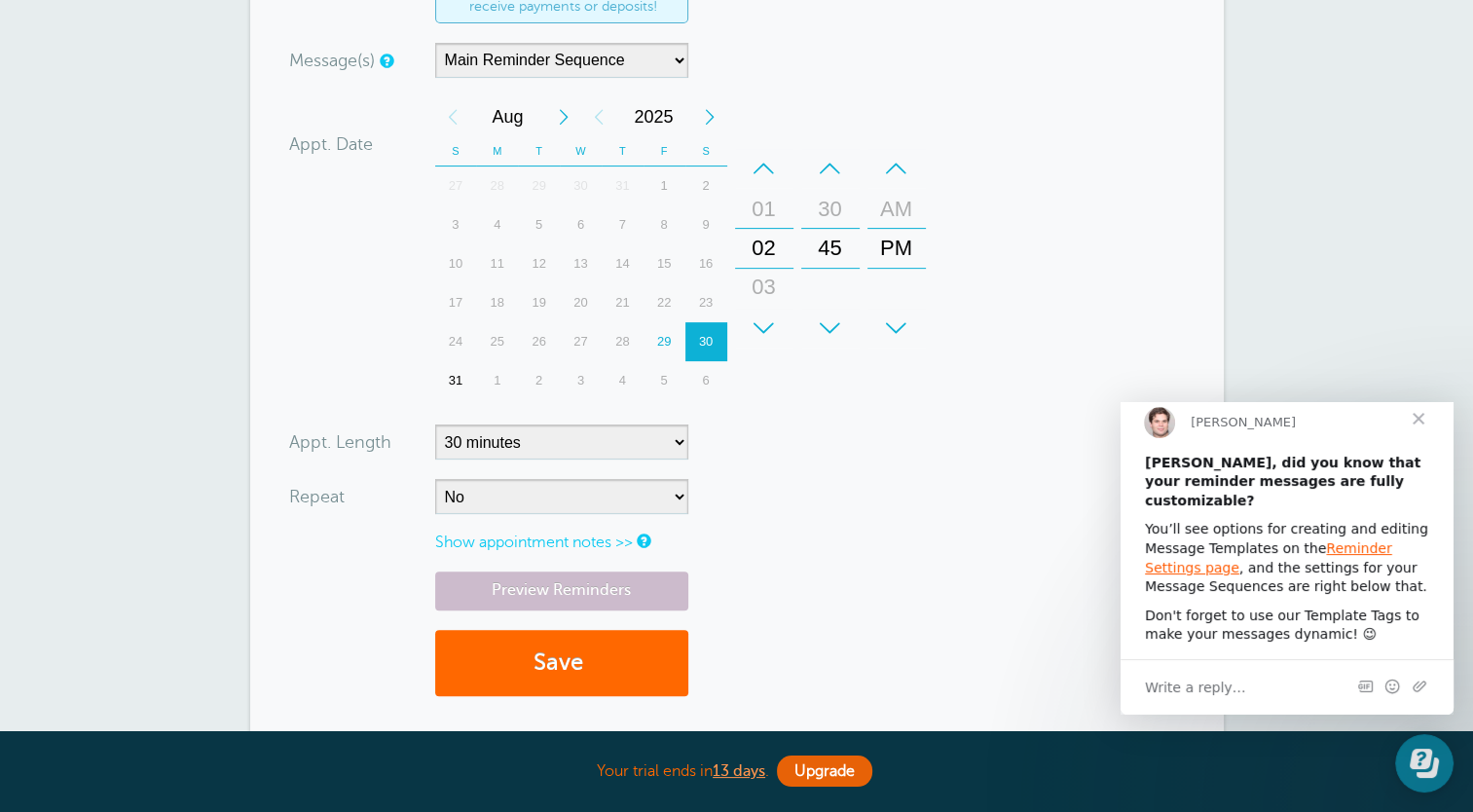
scroll to position [448, 0]
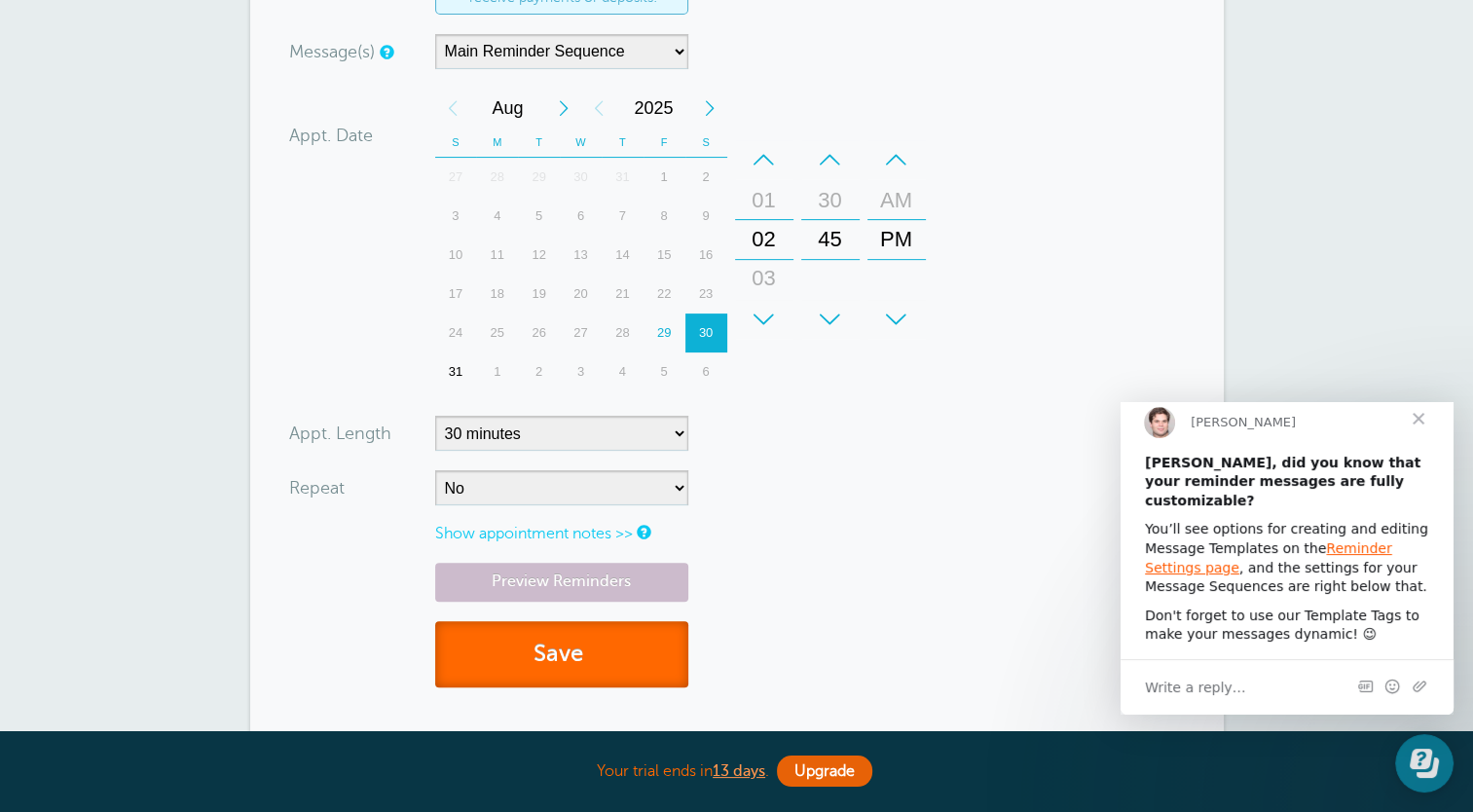
click at [572, 655] on button "Save" at bounding box center [562, 654] width 253 height 67
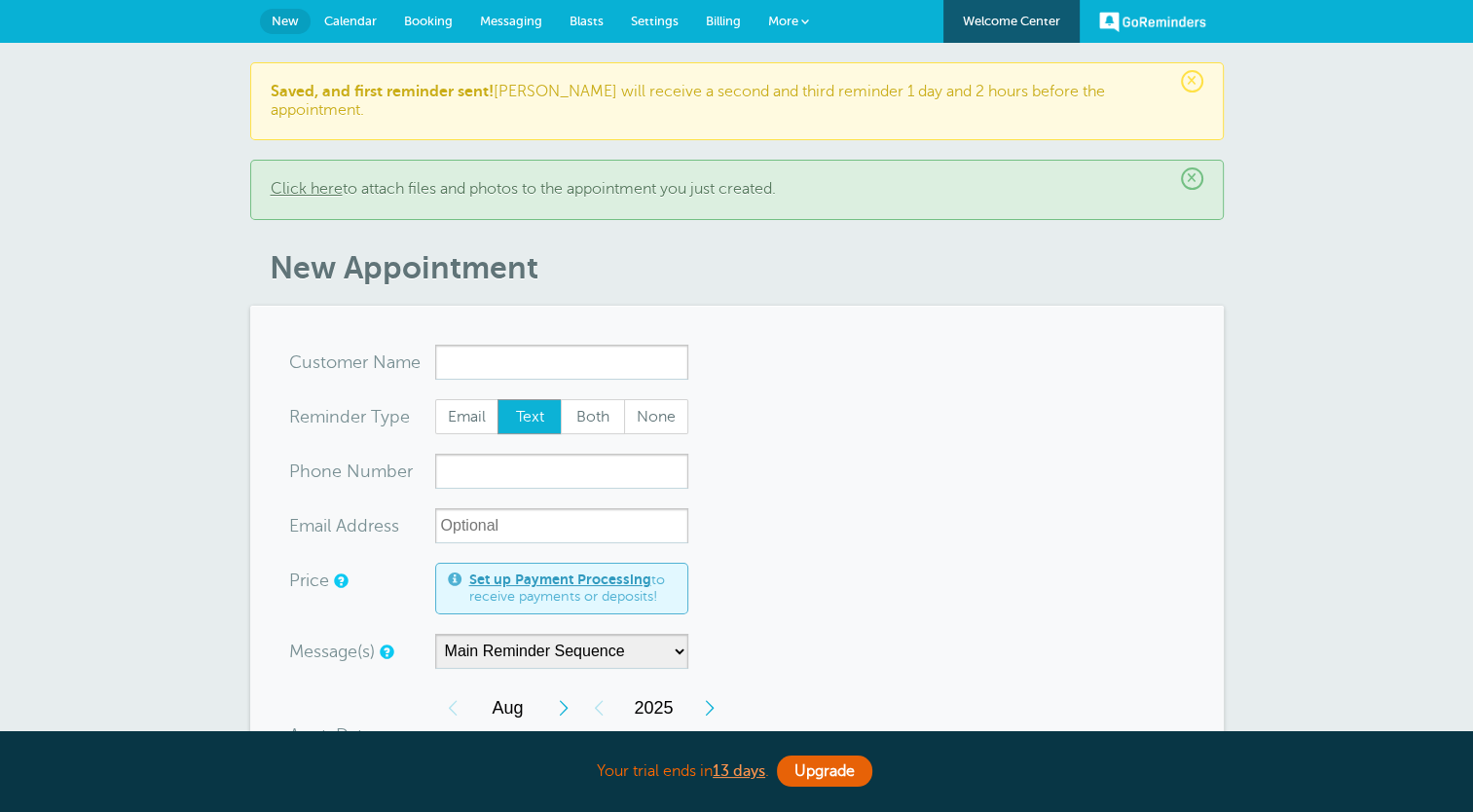
drag, startPoint x: 745, startPoint y: 192, endPoint x: 843, endPoint y: 418, distance: 246.3
click at [843, 418] on article "× Saved, and first reminder sent! Tamy will receive a second and third reminder…" at bounding box center [736, 704] width 973 height 1283
click at [761, 469] on form "You are creating a new customer. To use an existing customer select one from th…" at bounding box center [736, 825] width 895 height 962
click at [520, 22] on span "Messaging" at bounding box center [511, 21] width 63 height 15
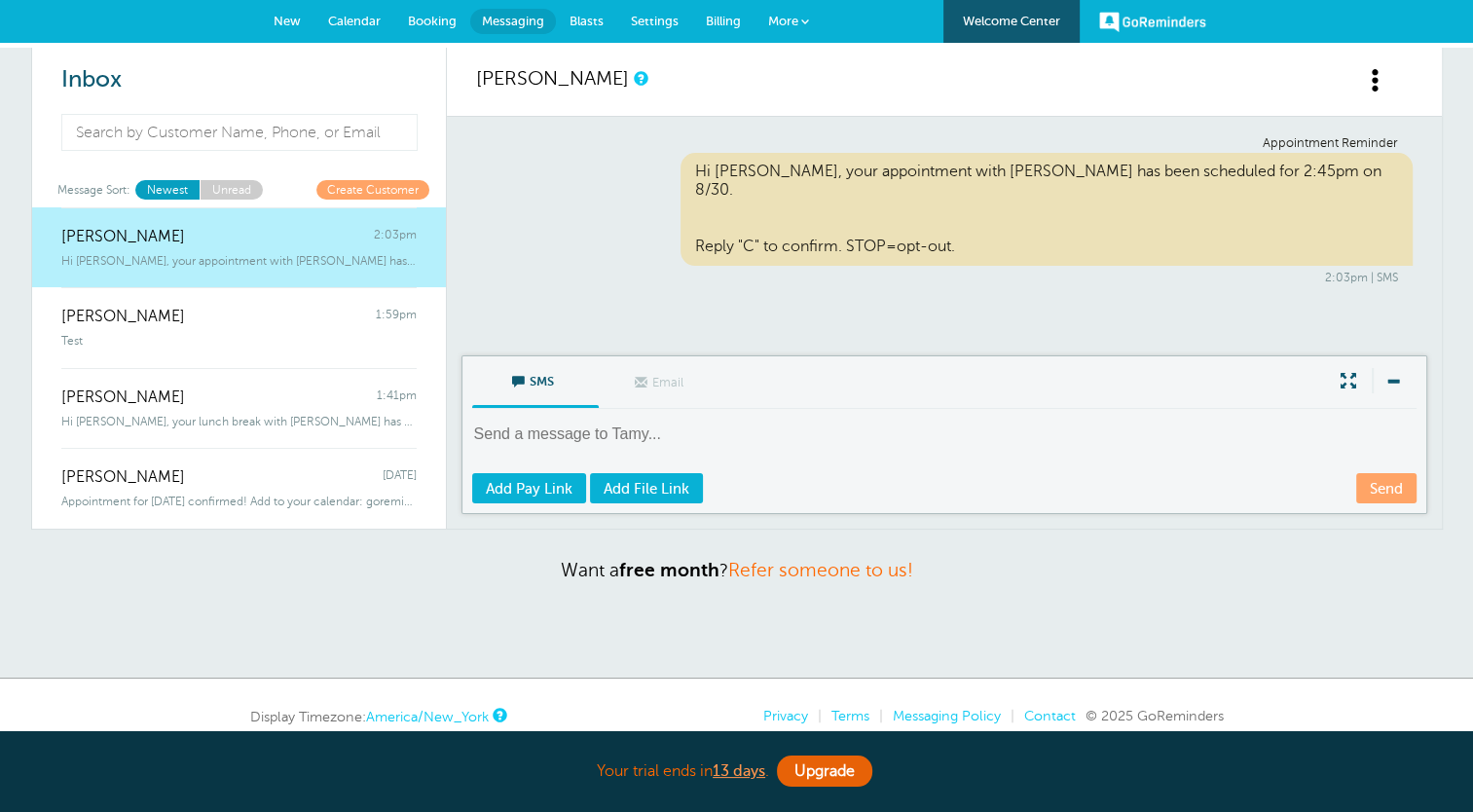
click at [580, 427] on textarea at bounding box center [945, 447] width 948 height 48
drag, startPoint x: 199, startPoint y: 419, endPoint x: 202, endPoint y: 322, distance: 97.0
drag, startPoint x: 202, startPoint y: 322, endPoint x: 175, endPoint y: 321, distance: 27.0
click at [175, 321] on span "[PERSON_NAME]" at bounding box center [124, 317] width 124 height 19
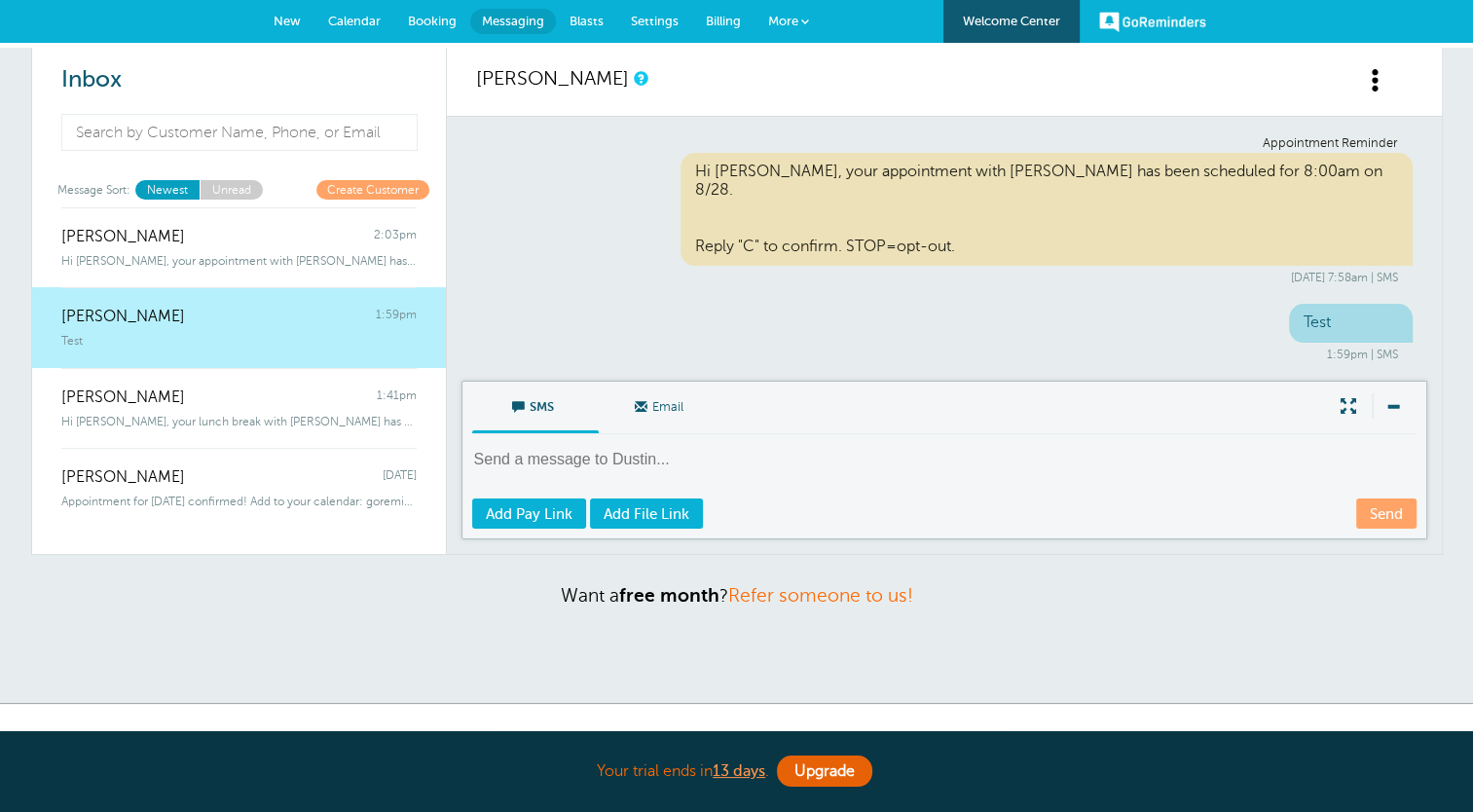
click at [163, 436] on link "[PERSON_NAME] 1:41pm Hi [PERSON_NAME], your lunch break with [PERSON_NAME] has …" at bounding box center [239, 408] width 414 height 80
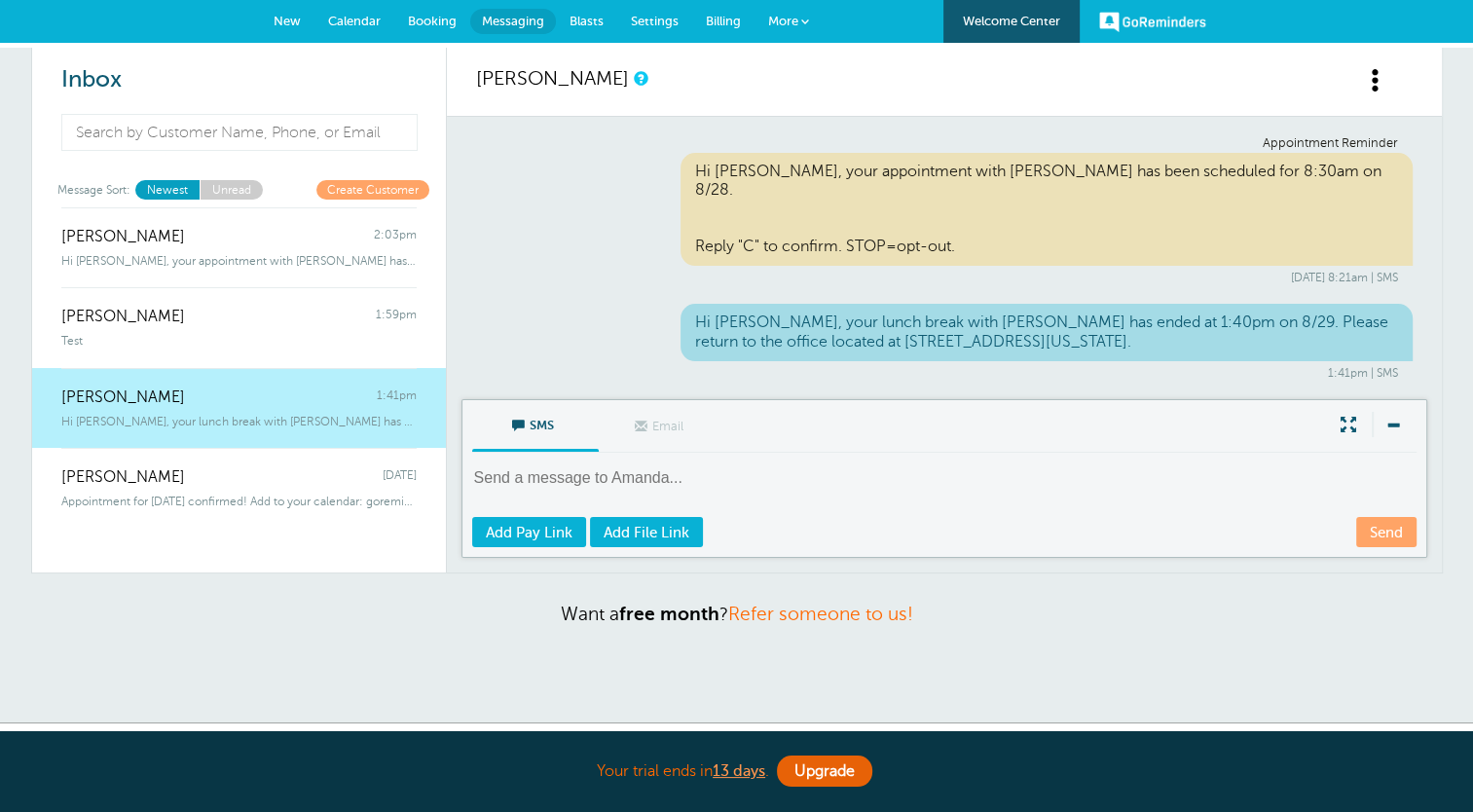
click at [171, 255] on span "Hi [PERSON_NAME], your appointment with [PERSON_NAME] has been scheduled for 2:…" at bounding box center [239, 261] width 355 height 14
